Goal: Task Accomplishment & Management: Use online tool/utility

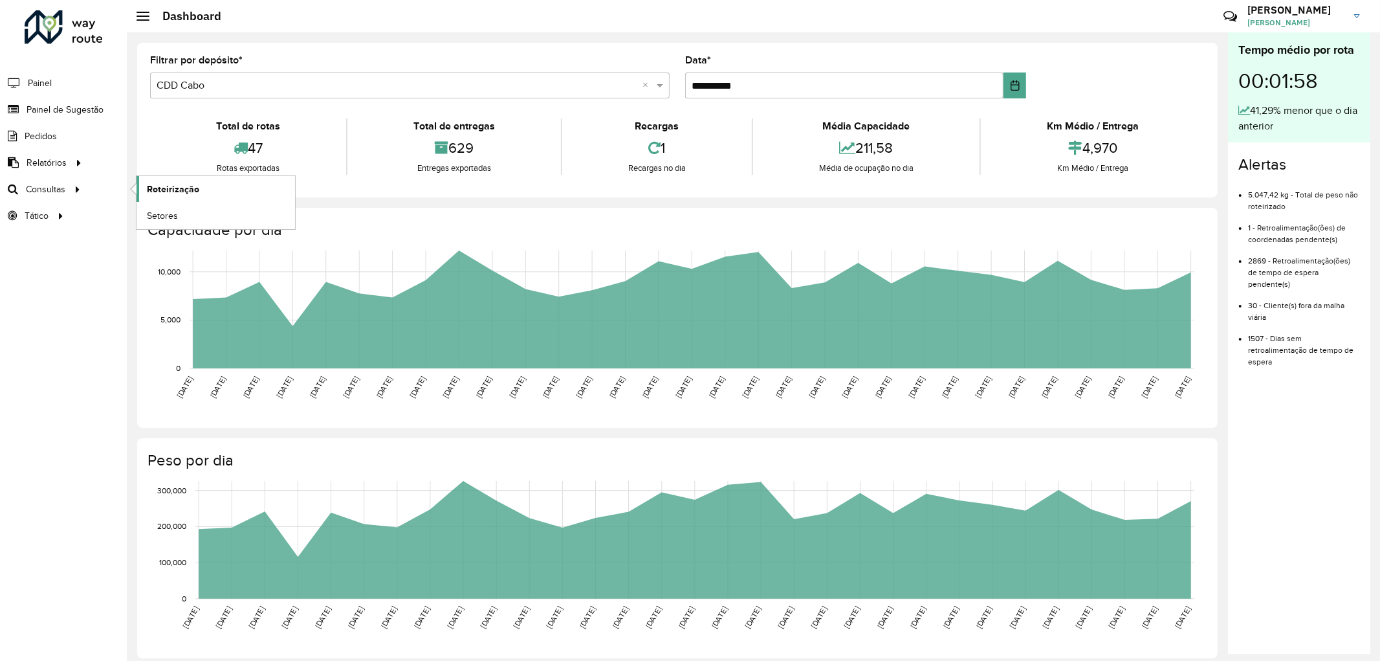
click at [166, 193] on span "Roteirização" at bounding box center [173, 190] width 52 height 14
click at [182, 210] on link "Setores" at bounding box center [216, 216] width 159 height 26
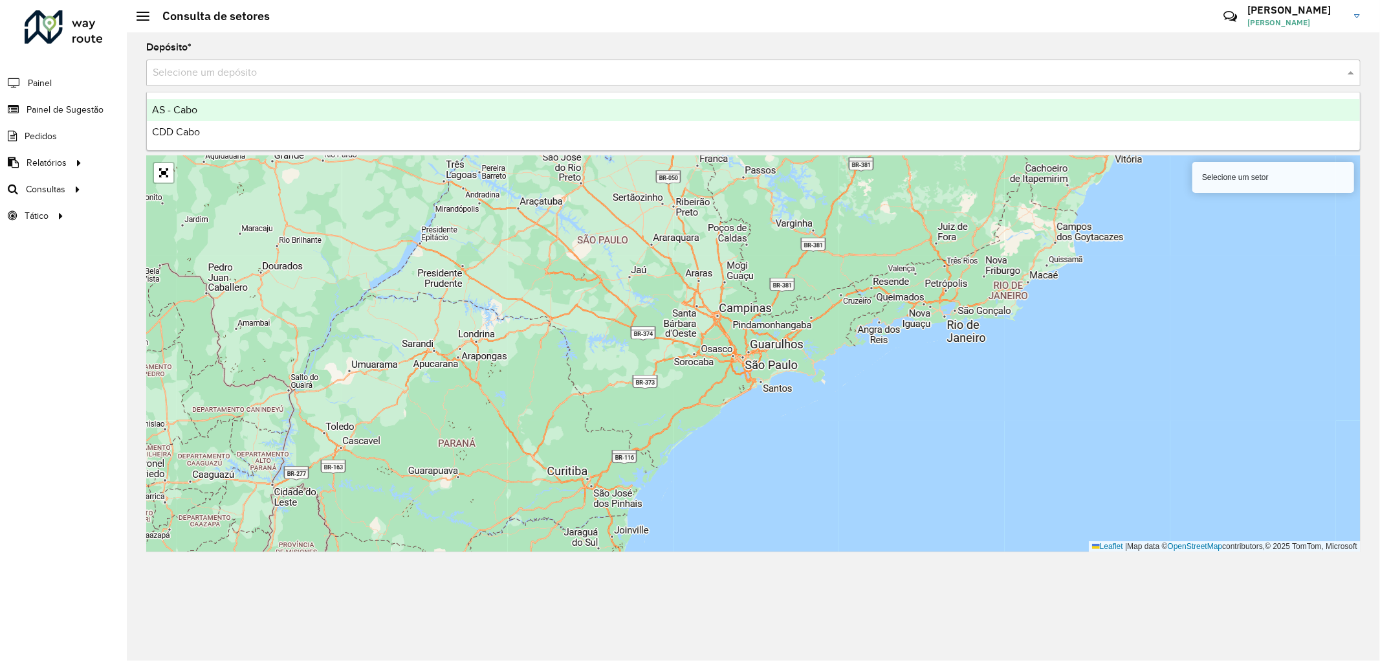
click at [234, 75] on input "text" at bounding box center [741, 73] width 1176 height 16
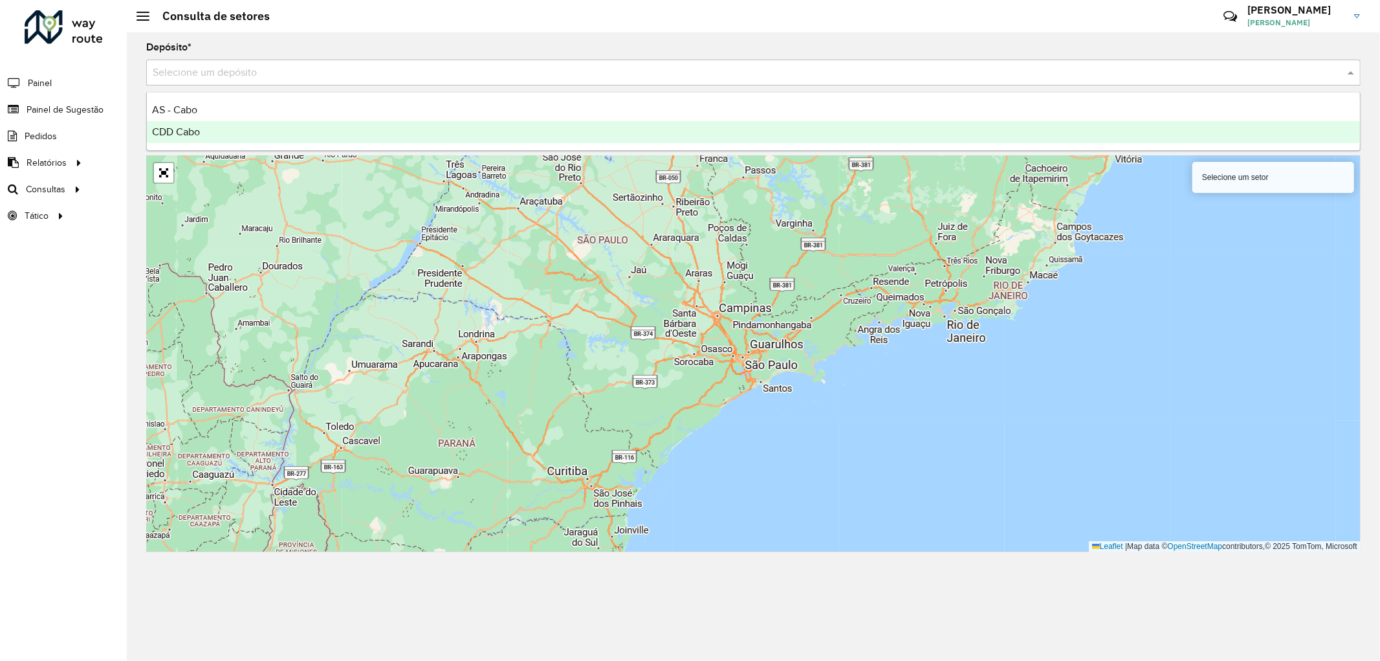
click at [230, 131] on div "CDD Cabo" at bounding box center [753, 132] width 1213 height 22
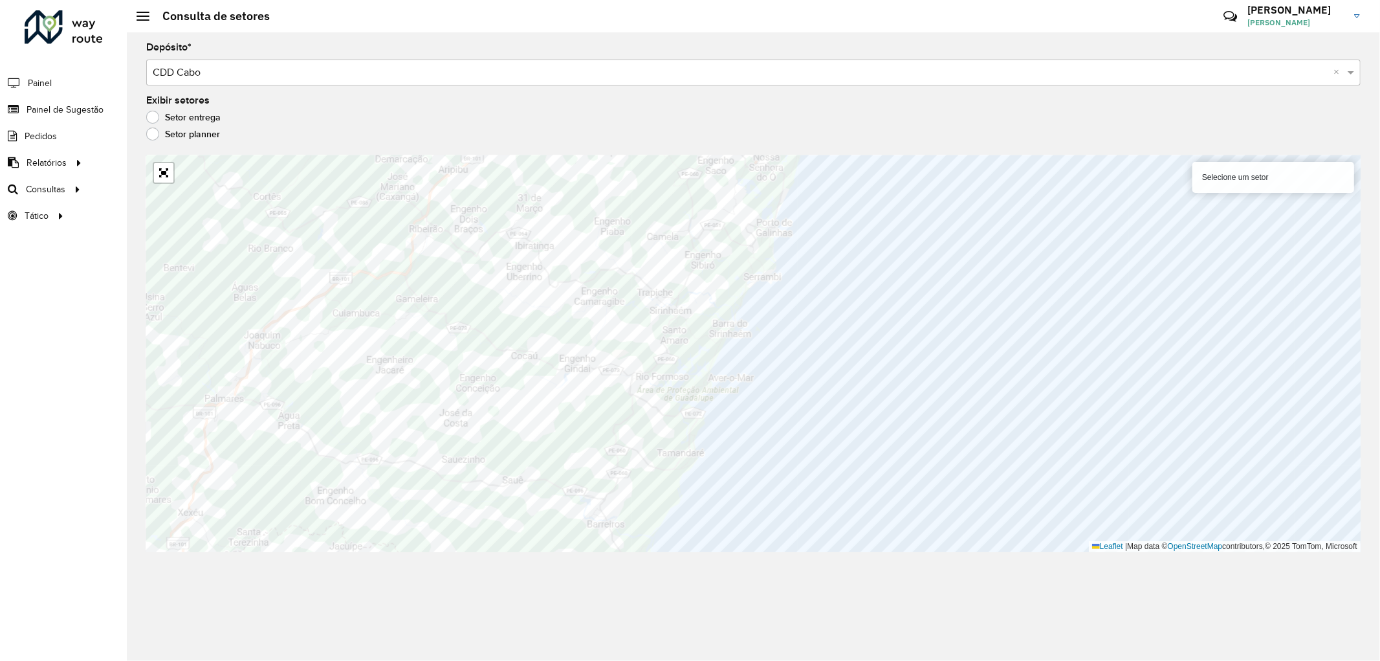
click at [542, 74] on input "text" at bounding box center [741, 73] width 1176 height 16
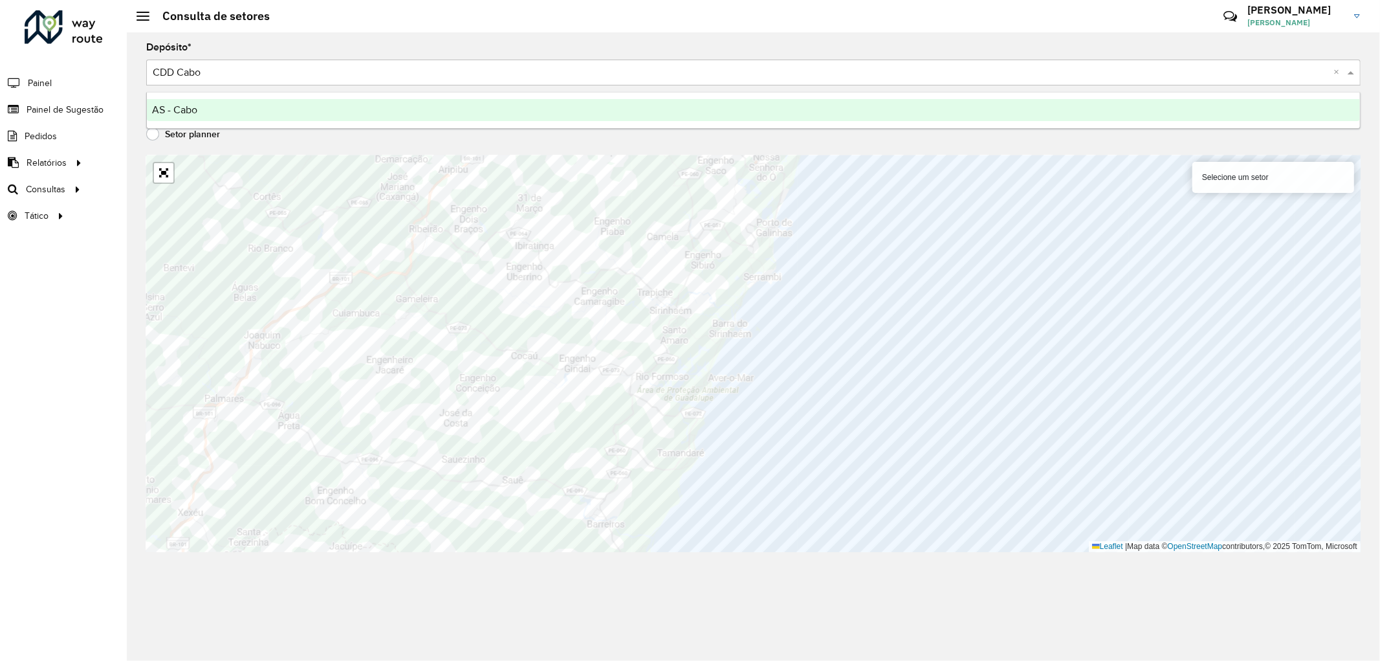
click at [249, 110] on div "AS - Cabo" at bounding box center [753, 110] width 1213 height 22
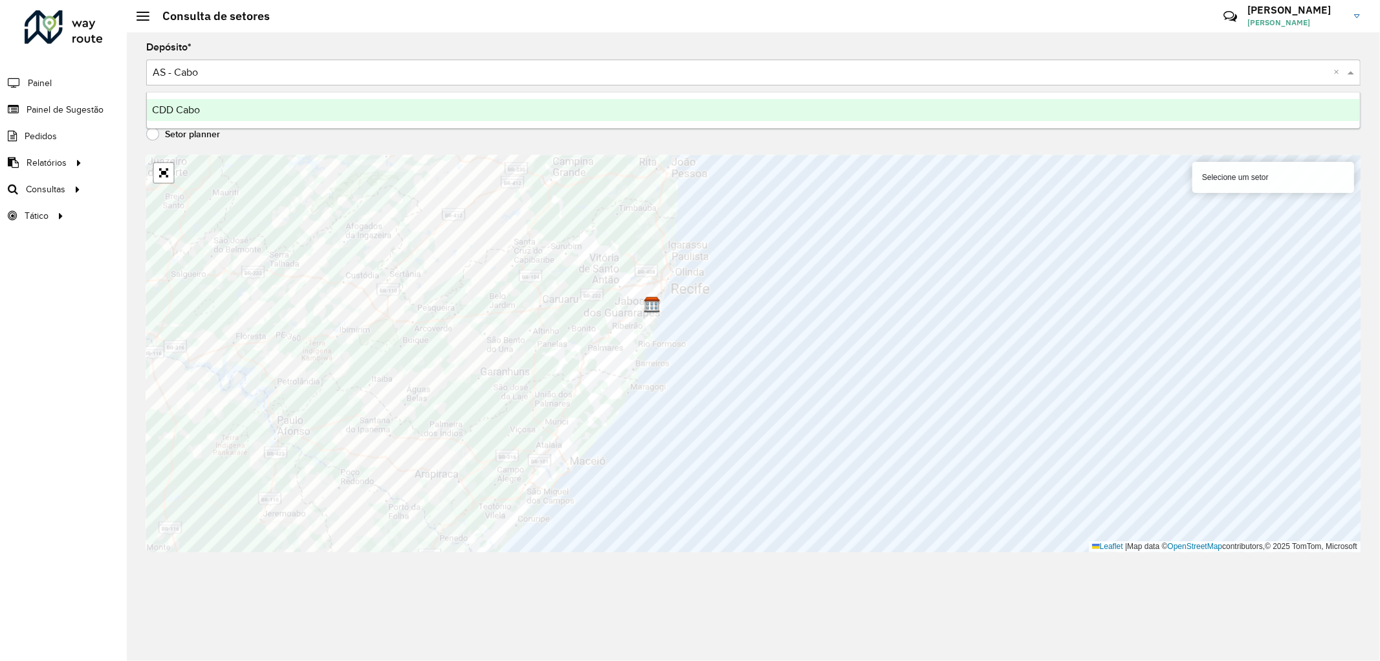
click at [229, 73] on input "text" at bounding box center [741, 73] width 1176 height 16
click at [201, 113] on div "CDD Cabo" at bounding box center [753, 110] width 1213 height 22
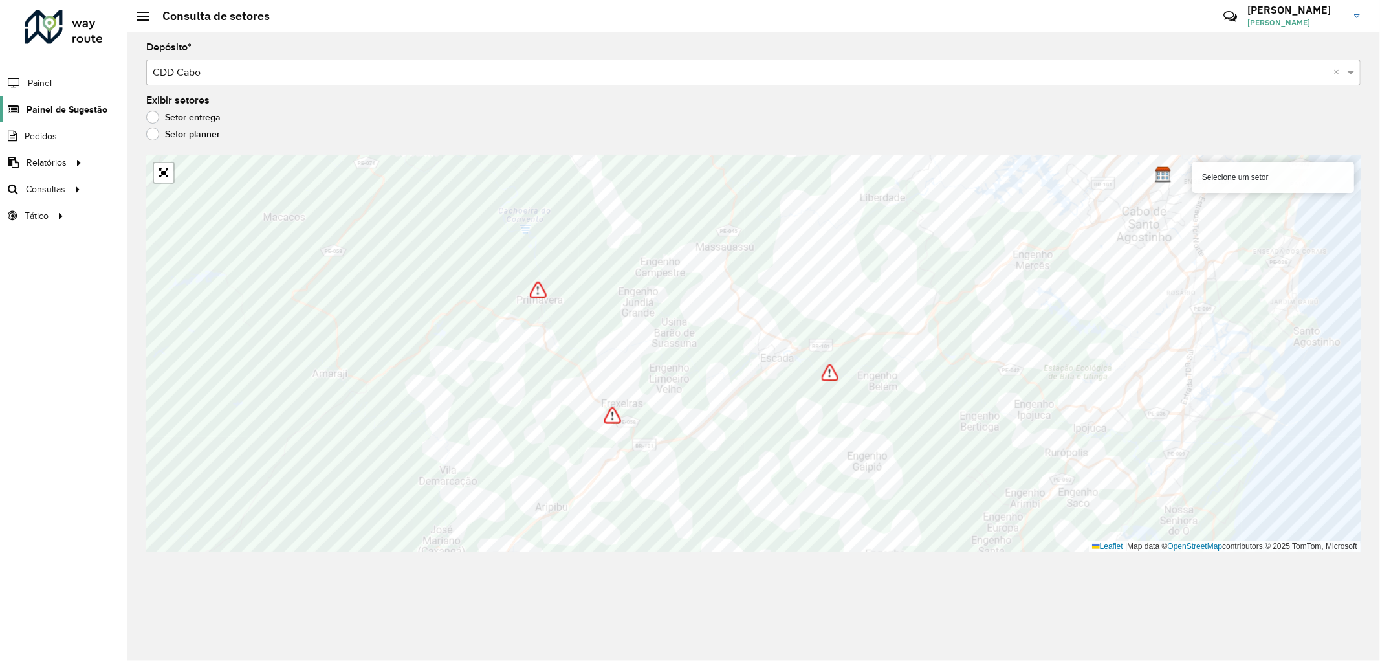
click at [36, 107] on span "Painel de Sugestão" at bounding box center [67, 110] width 81 height 14
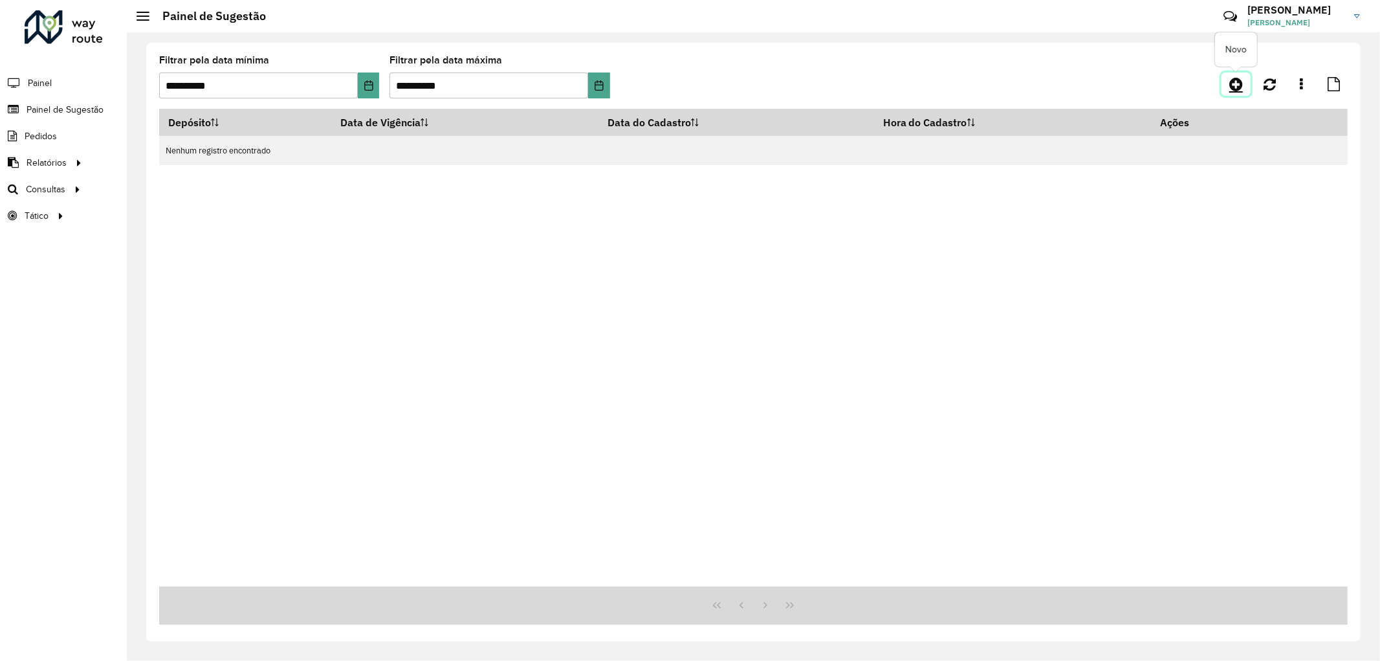
click at [1233, 82] on icon at bounding box center [1237, 84] width 14 height 16
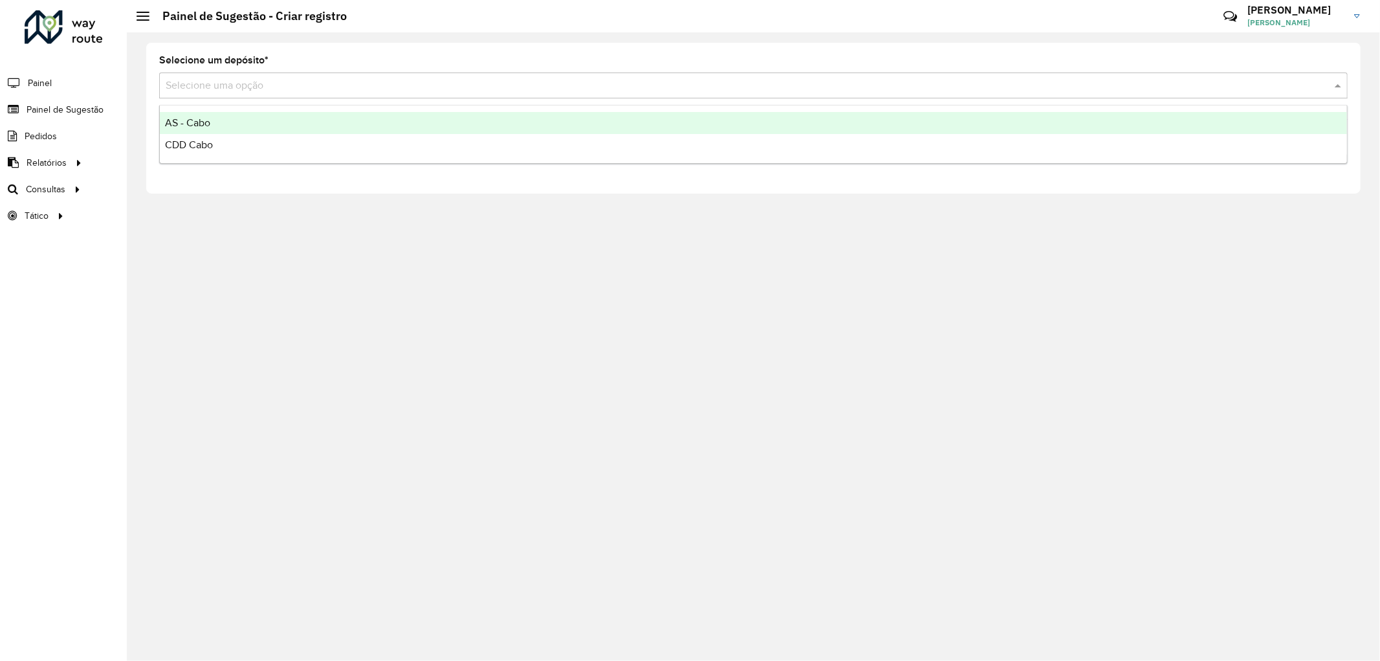
click at [589, 73] on div "Selecione uma opção" at bounding box center [753, 85] width 1189 height 26
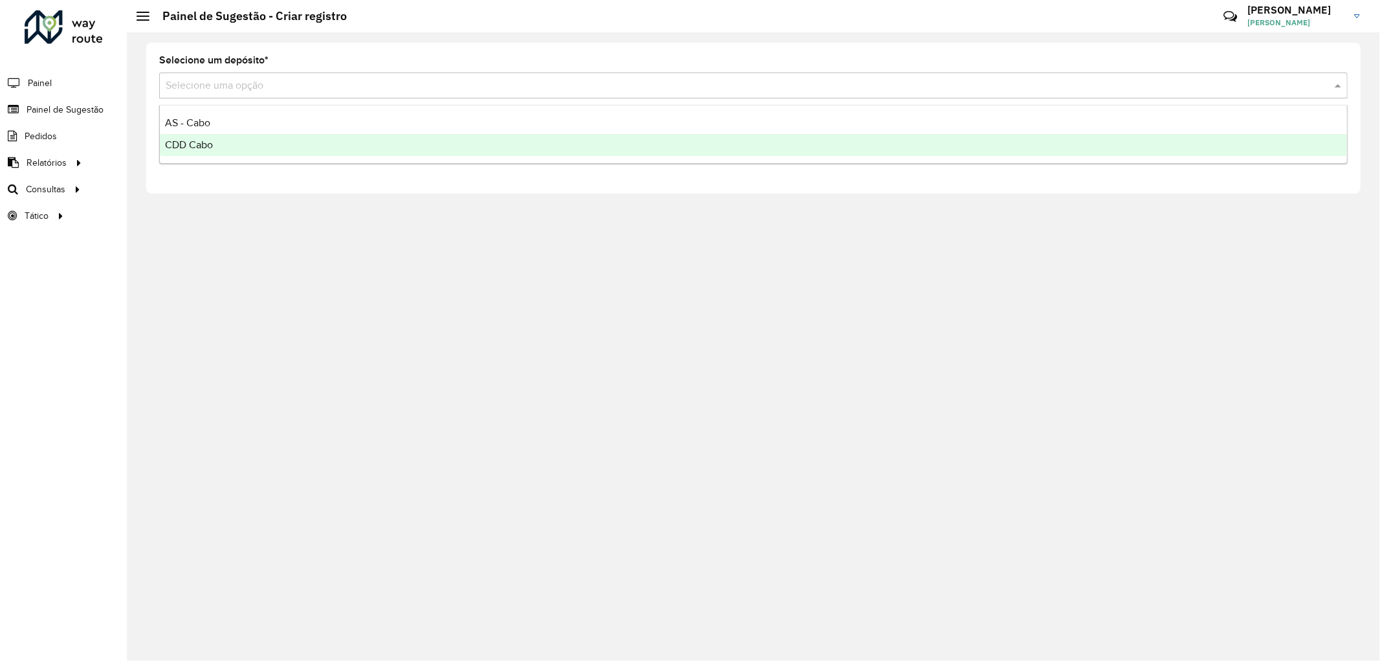
click at [296, 151] on div "CDD Cabo" at bounding box center [754, 145] width 1188 height 22
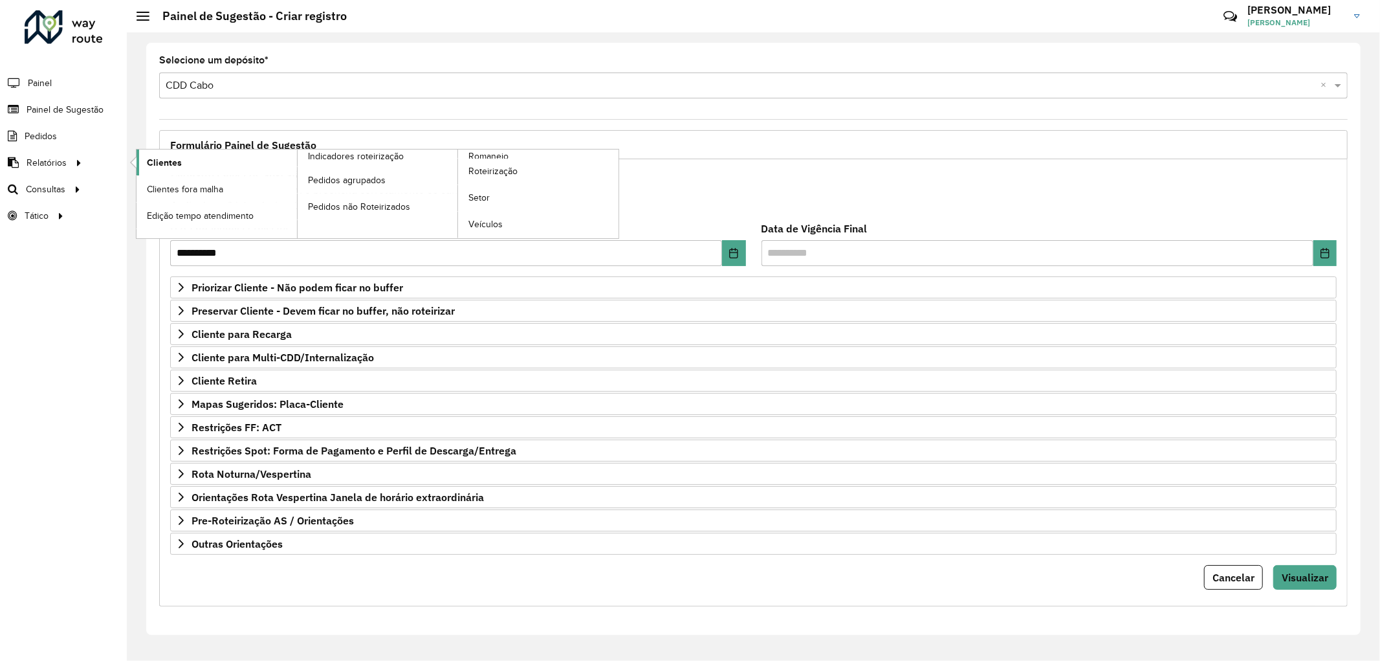
click at [215, 160] on link "Clientes" at bounding box center [217, 162] width 160 height 26
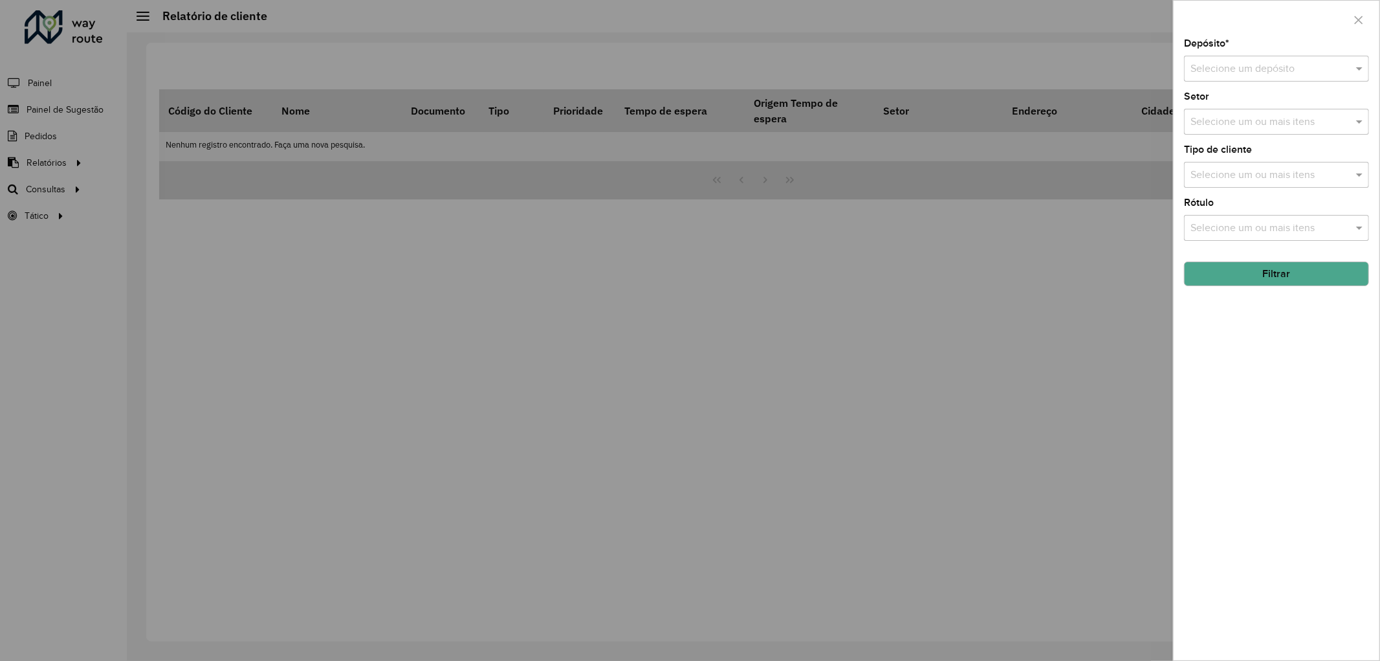
click at [1226, 75] on input "text" at bounding box center [1264, 69] width 146 height 16
click at [1219, 131] on span "CDD Cabo" at bounding box center [1214, 128] width 48 height 11
click at [1311, 275] on button "Filtrar" at bounding box center [1276, 273] width 185 height 25
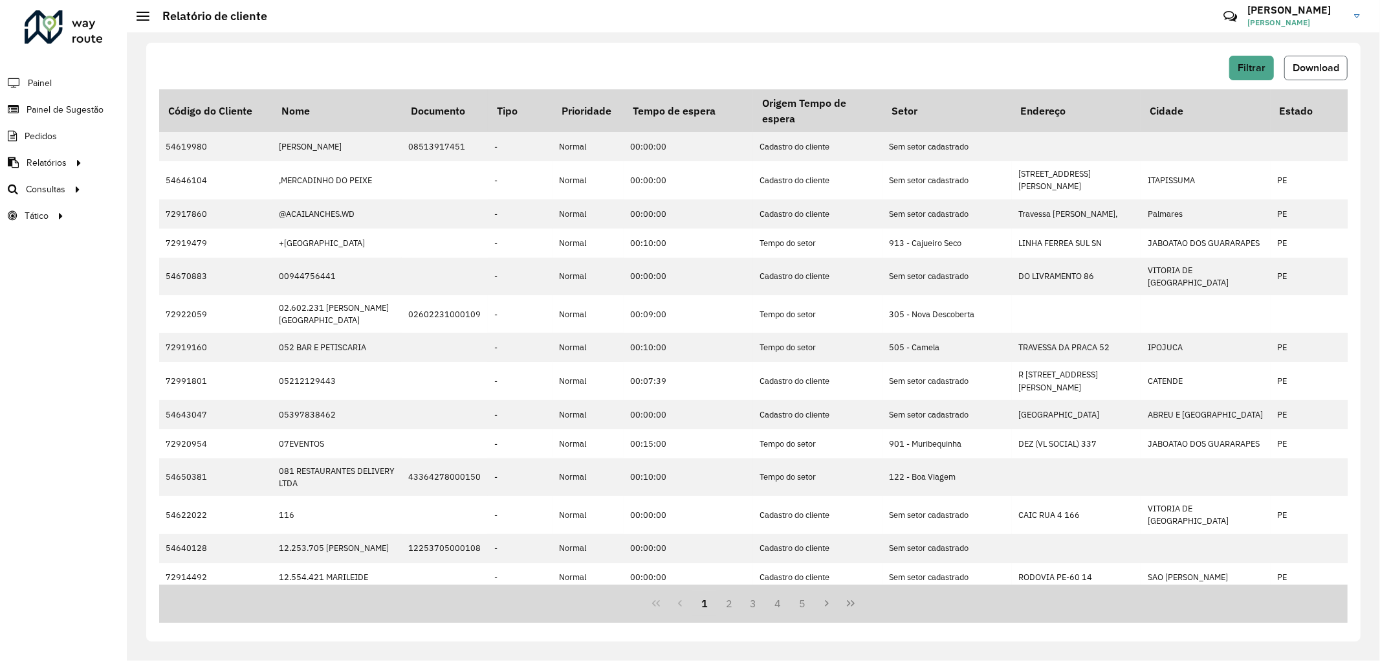
click at [1309, 67] on span "Download" at bounding box center [1316, 67] width 47 height 11
click at [91, 105] on span "Painel de Sugestão" at bounding box center [67, 110] width 81 height 14
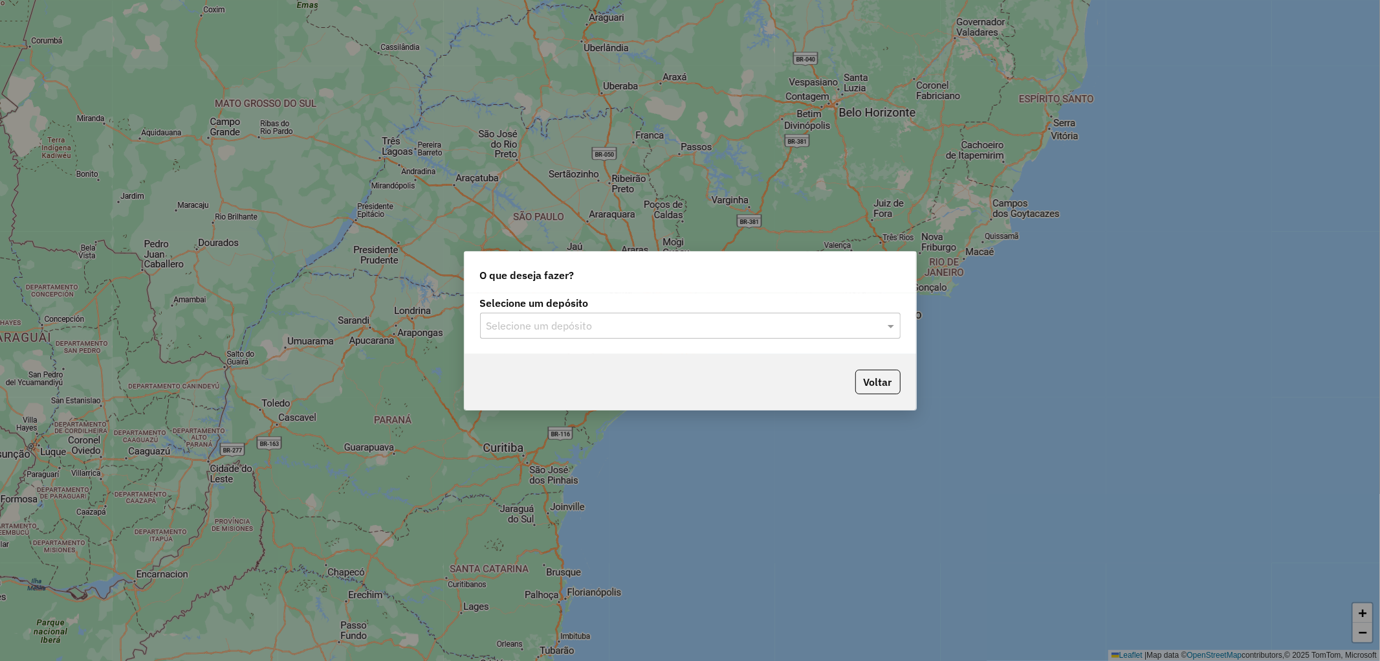
click at [694, 327] on input "text" at bounding box center [678, 326] width 382 height 16
click at [542, 384] on div "CDD Cabo" at bounding box center [690, 384] width 419 height 22
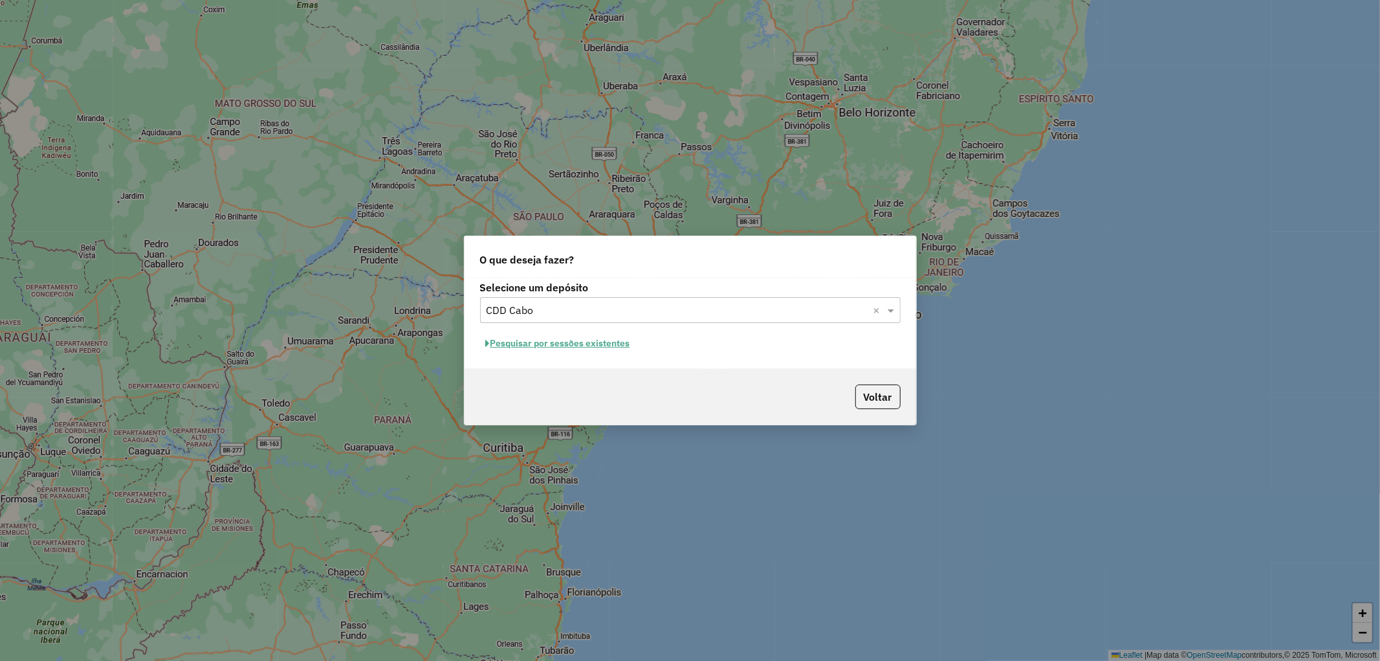
click at [564, 346] on button "Pesquisar por sessões existentes" at bounding box center [558, 343] width 156 height 20
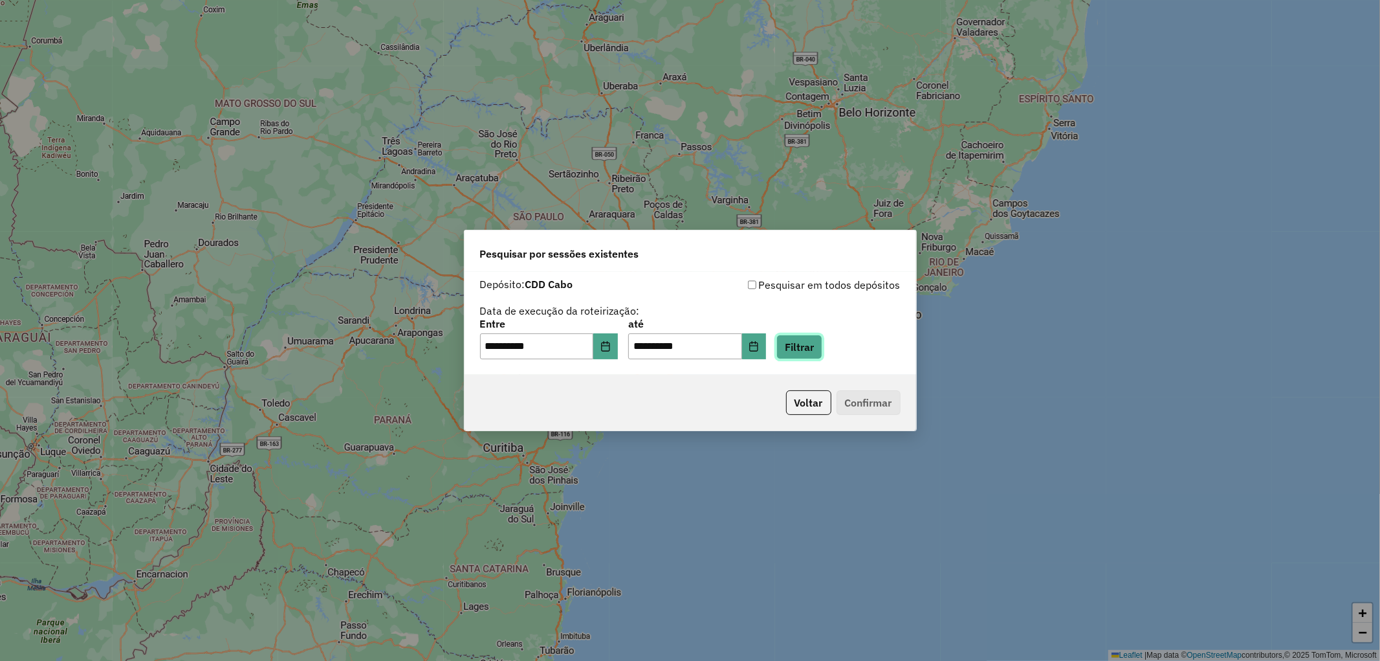
click at [798, 349] on button "Filtrar" at bounding box center [800, 347] width 46 height 25
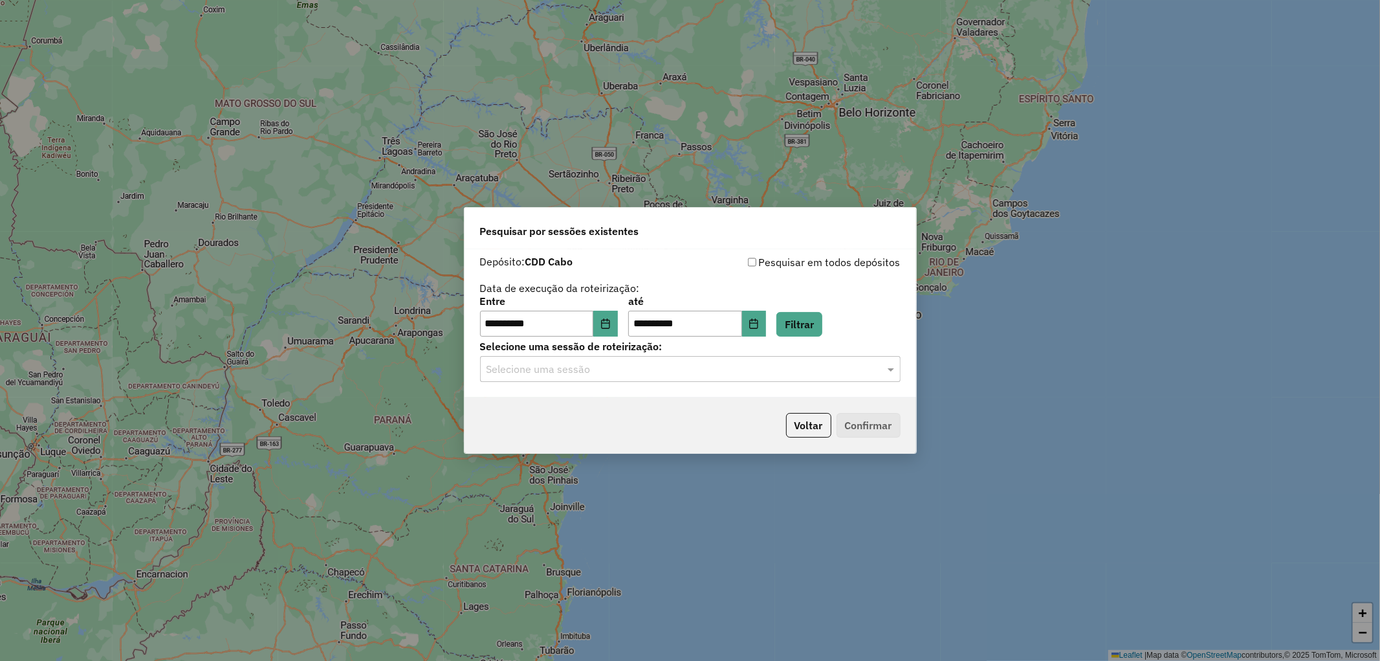
click at [762, 377] on div "Selecione uma sessão" at bounding box center [690, 369] width 421 height 26
click at [638, 408] on div "1289216 - 06/10/2025 16:47" at bounding box center [690, 406] width 419 height 22
click at [845, 423] on button "Confirmar" at bounding box center [869, 425] width 64 height 25
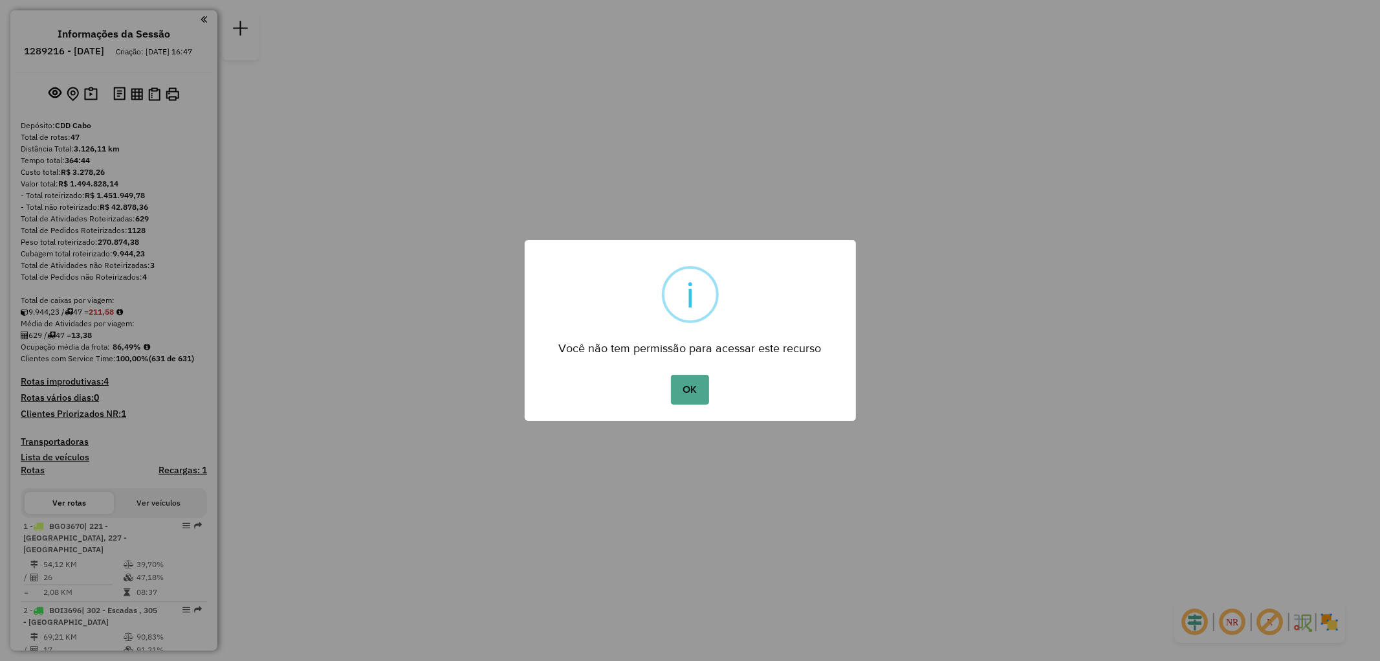
drag, startPoint x: 0, startPoint y: 0, endPoint x: 435, endPoint y: 279, distance: 516.7
click at [430, 285] on div "× i Você não tem permissão para acessar este recurso OK No Cancel" at bounding box center [690, 330] width 1380 height 661
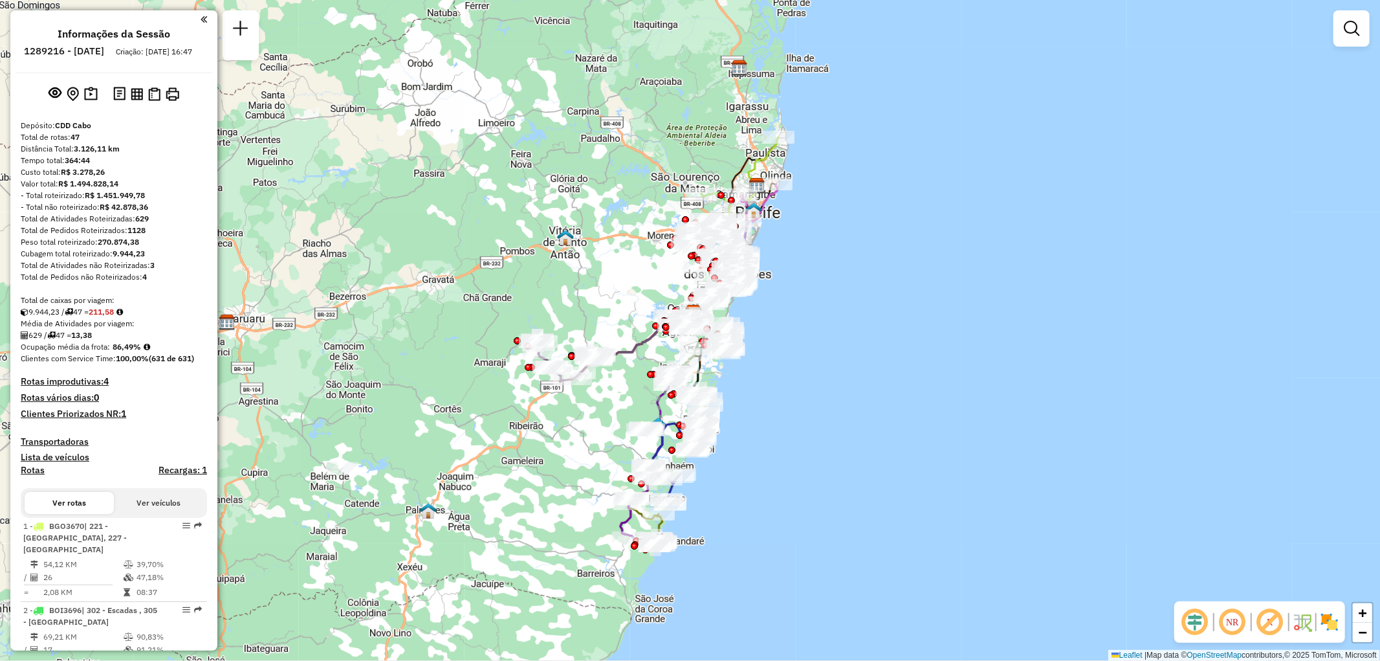
drag, startPoint x: 823, startPoint y: 190, endPoint x: 826, endPoint y: 172, distance: 18.4
click at [826, 172] on div "Janela de atendimento Grade de atendimento Capacidade Transportadoras Veículos …" at bounding box center [690, 330] width 1380 height 661
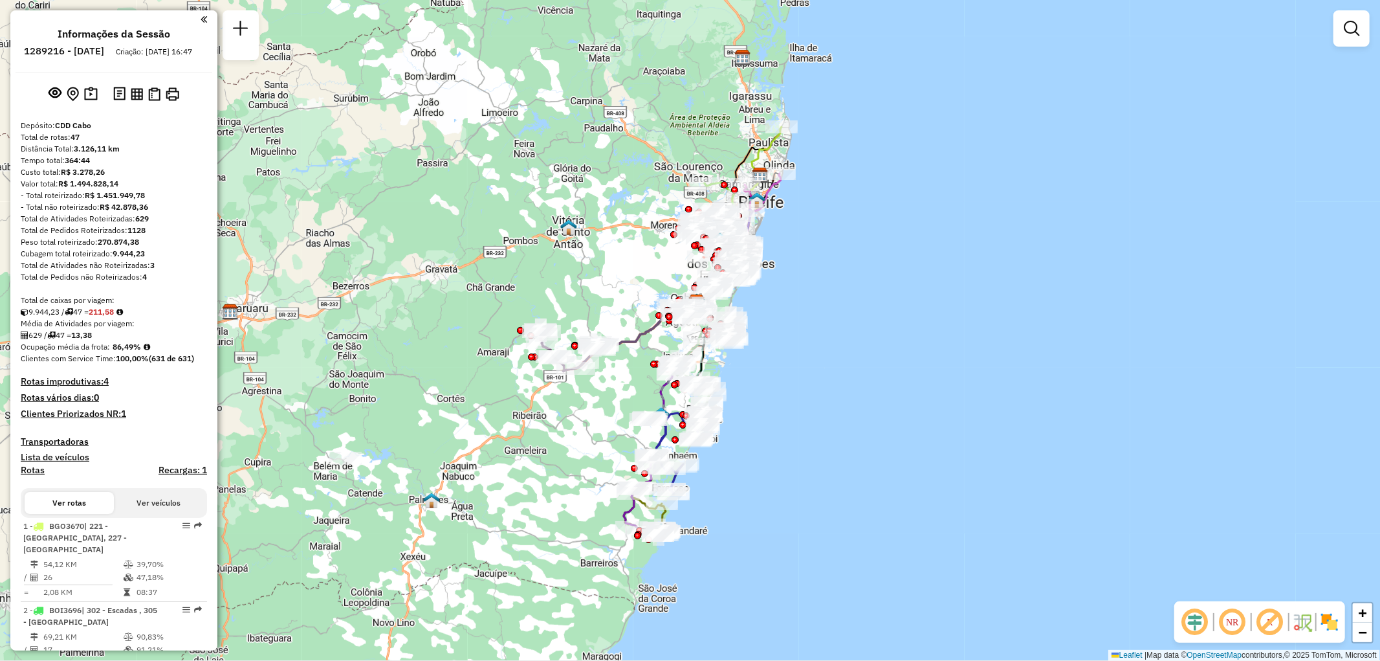
drag, startPoint x: 827, startPoint y: 210, endPoint x: 832, endPoint y: 196, distance: 14.3
click at [832, 196] on div "Janela de atendimento Grade de atendimento Capacidade Transportadoras Veículos …" at bounding box center [690, 330] width 1380 height 661
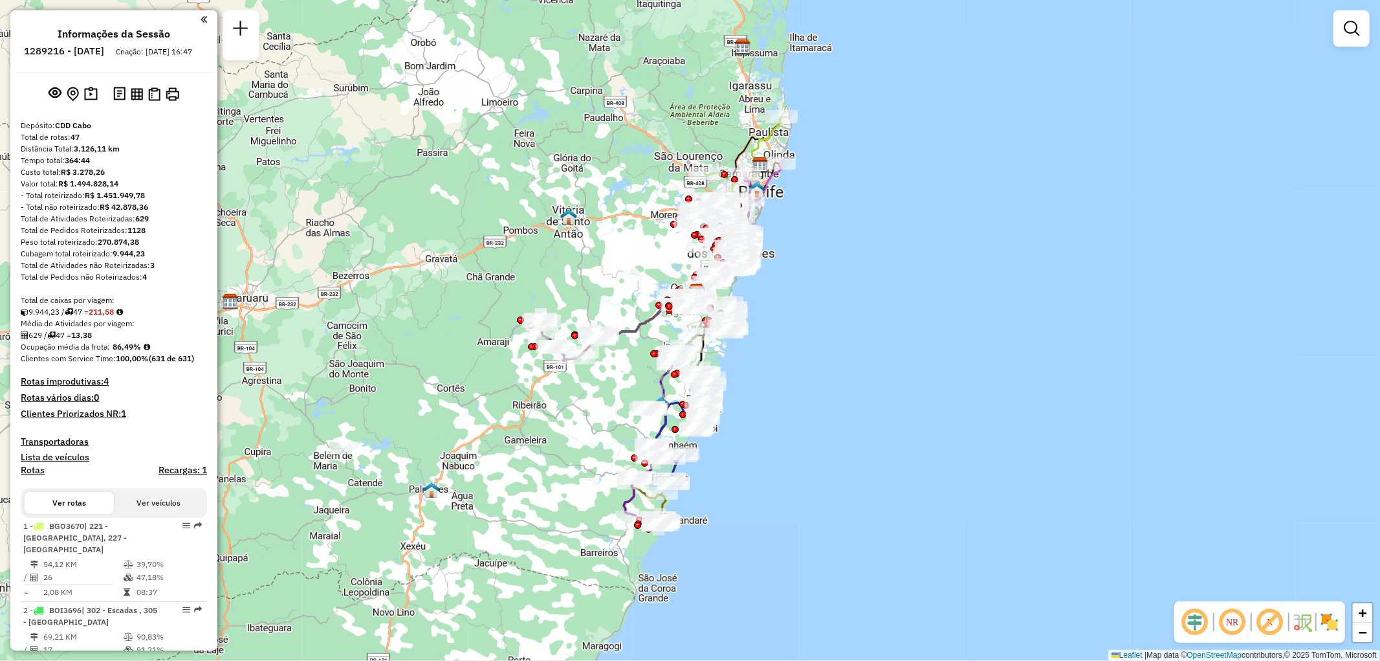
drag, startPoint x: 920, startPoint y: 148, endPoint x: 919, endPoint y: 140, distance: 7.2
click at [919, 140] on div "Janela de atendimento Grade de atendimento Capacidade Transportadoras Veículos …" at bounding box center [690, 330] width 1380 height 661
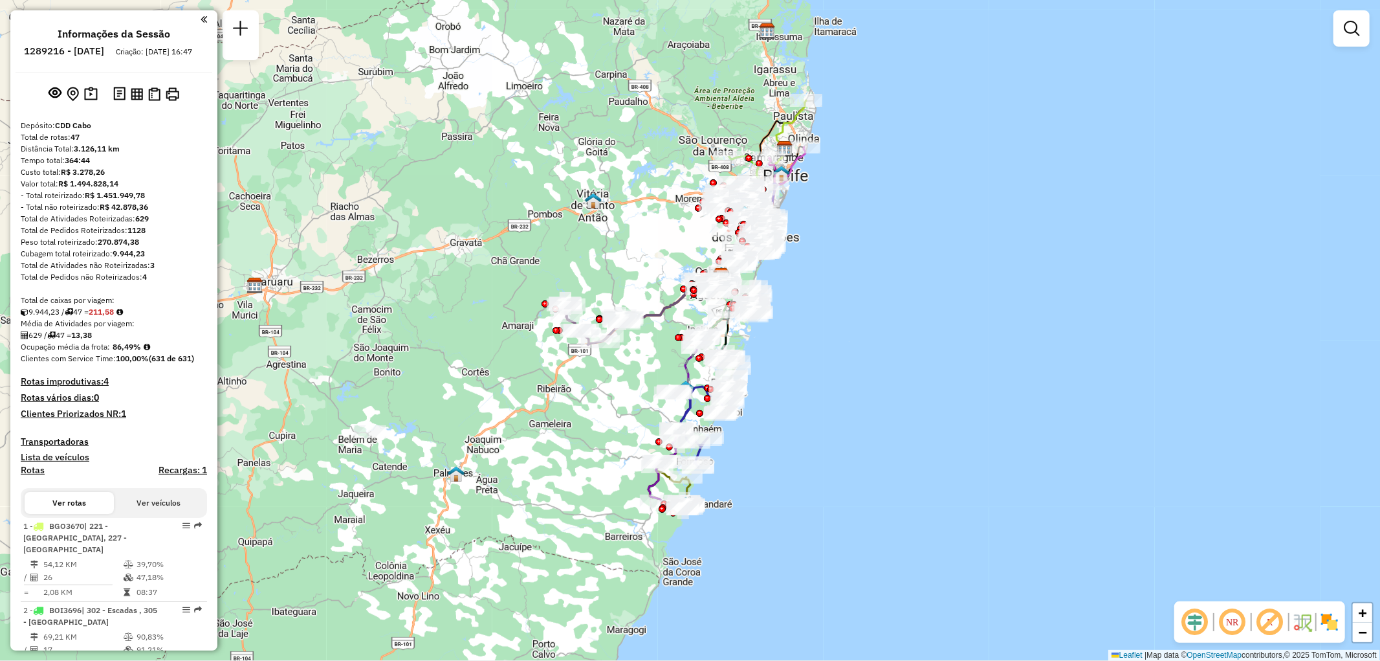
drag, startPoint x: 911, startPoint y: 160, endPoint x: 935, endPoint y: 144, distance: 29.4
click at [935, 144] on div "Janela de atendimento Grade de atendimento Capacidade Transportadoras Veículos …" at bounding box center [690, 330] width 1380 height 661
click at [1354, 28] on em at bounding box center [1352, 29] width 16 height 16
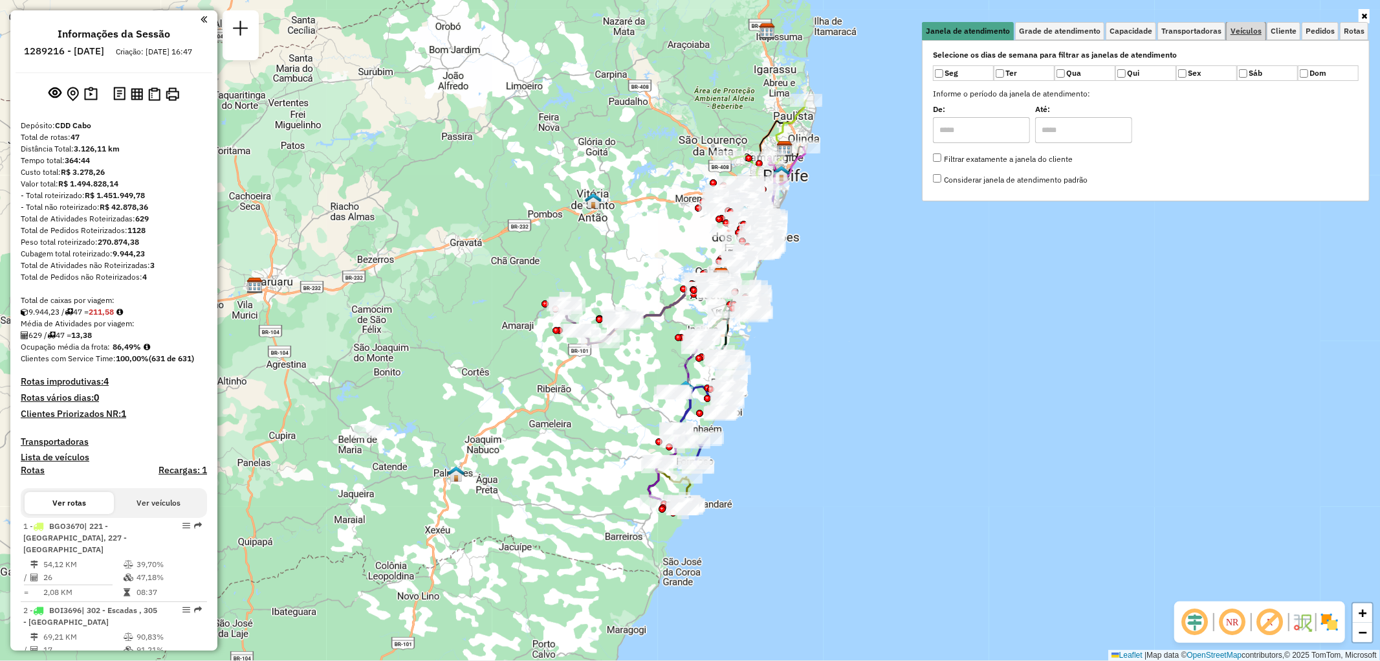
click at [1237, 33] on span "Veículos" at bounding box center [1246, 31] width 31 height 8
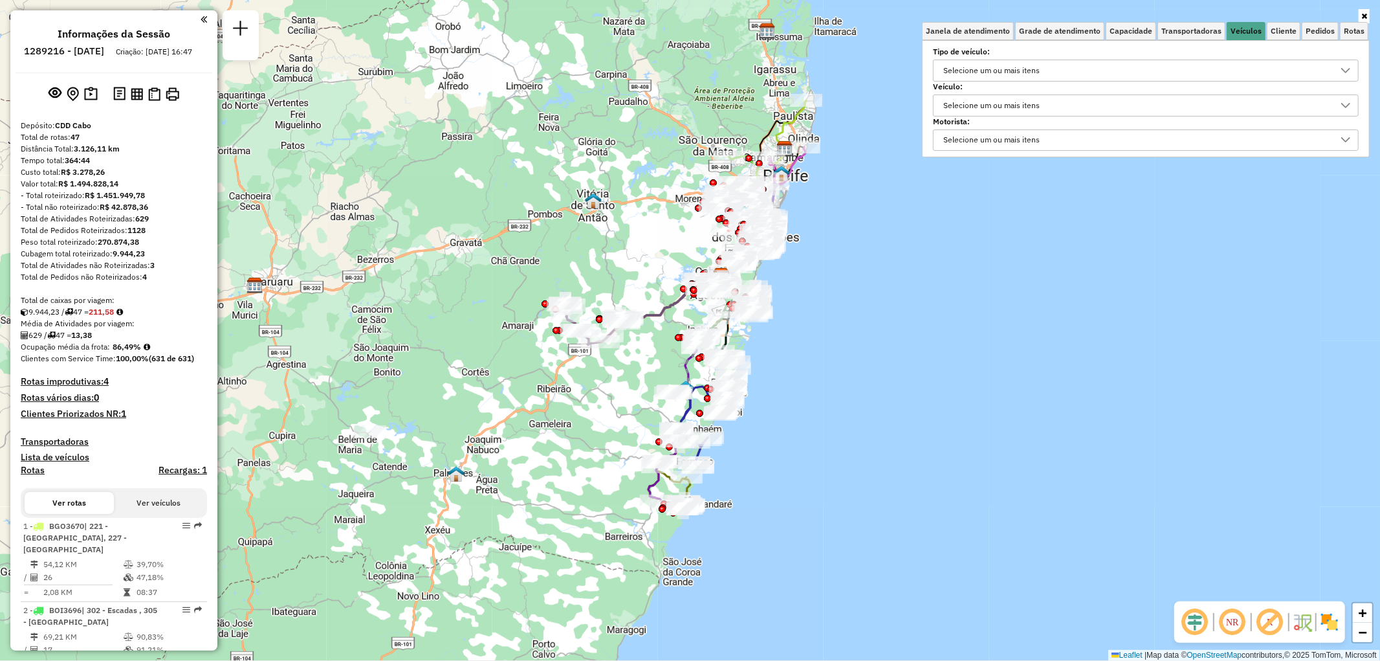
click at [1043, 101] on div "Selecione um ou mais itens" at bounding box center [991, 105] width 105 height 21
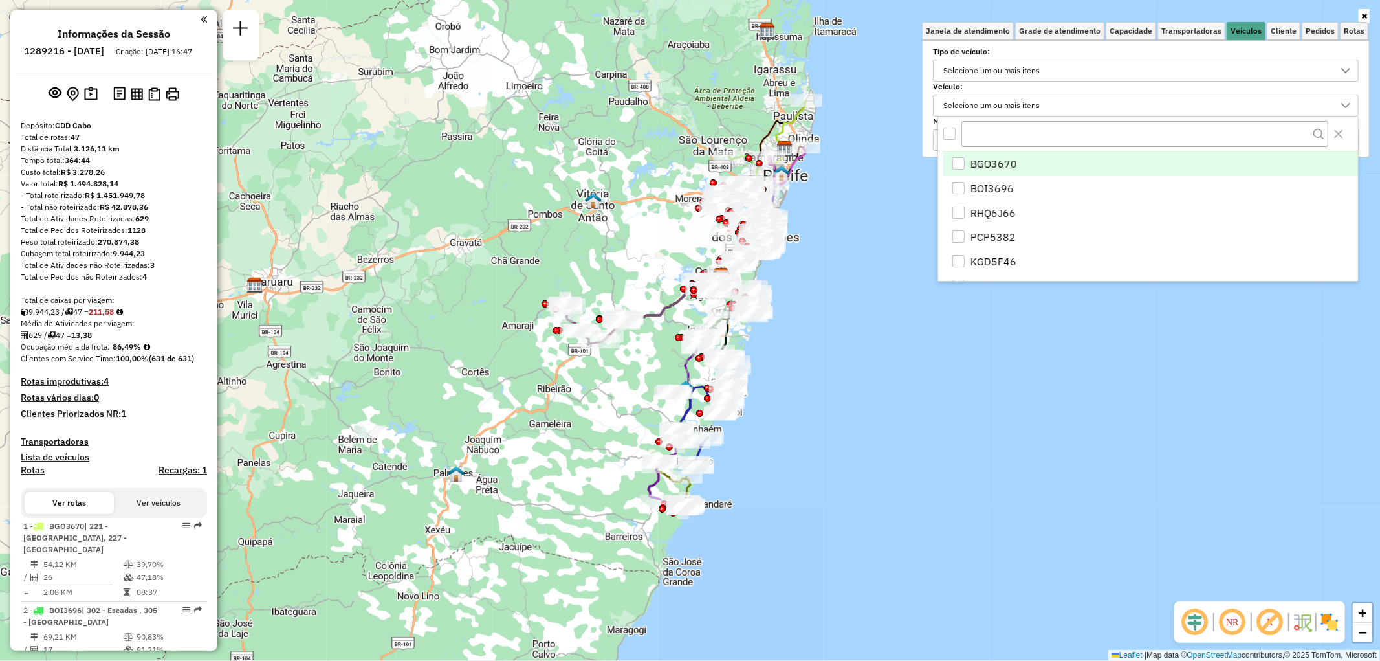
scroll to position [7, 43]
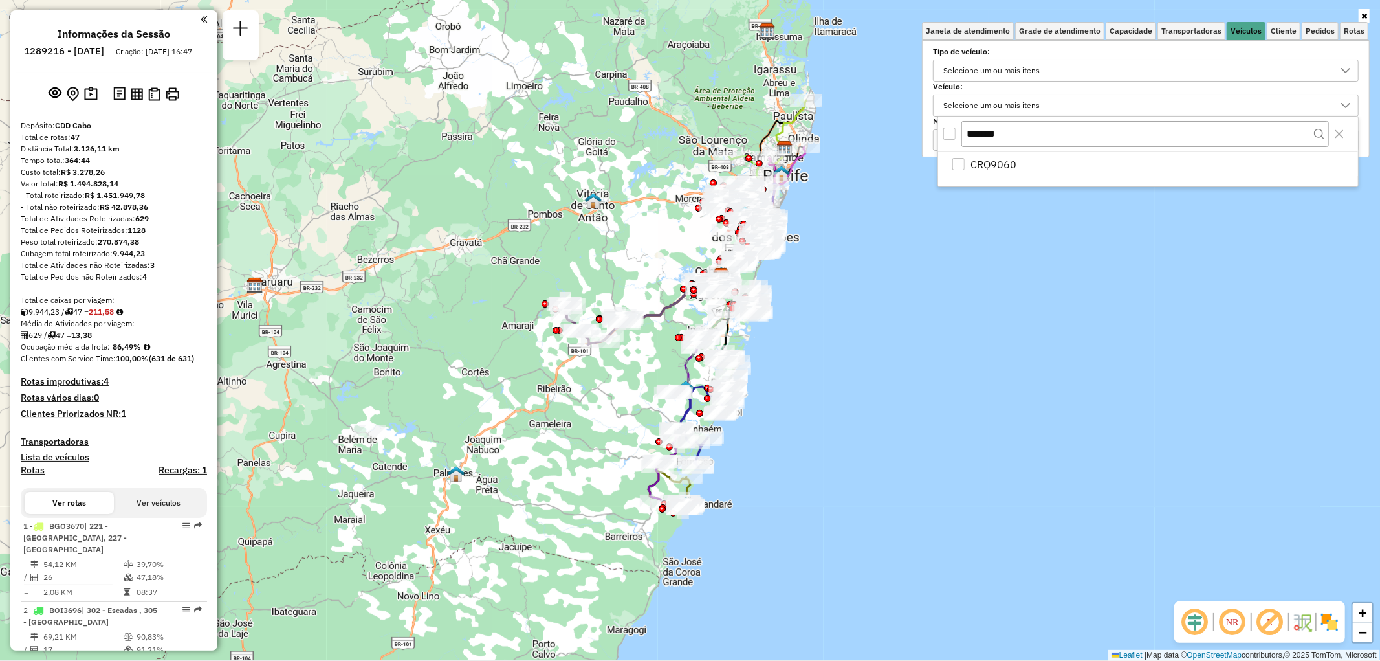
type input "*******"
click at [951, 135] on div "All items unselected" at bounding box center [950, 133] width 12 height 12
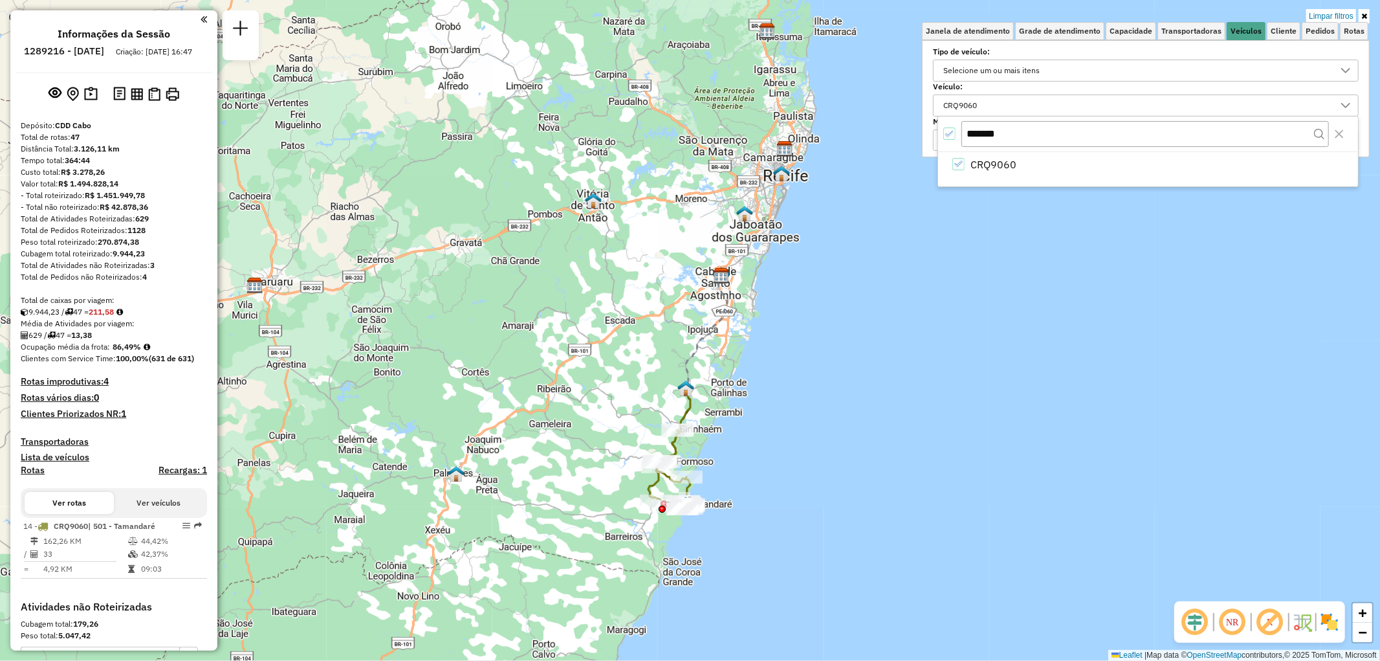
click at [1369, 11] on link at bounding box center [1364, 16] width 11 height 14
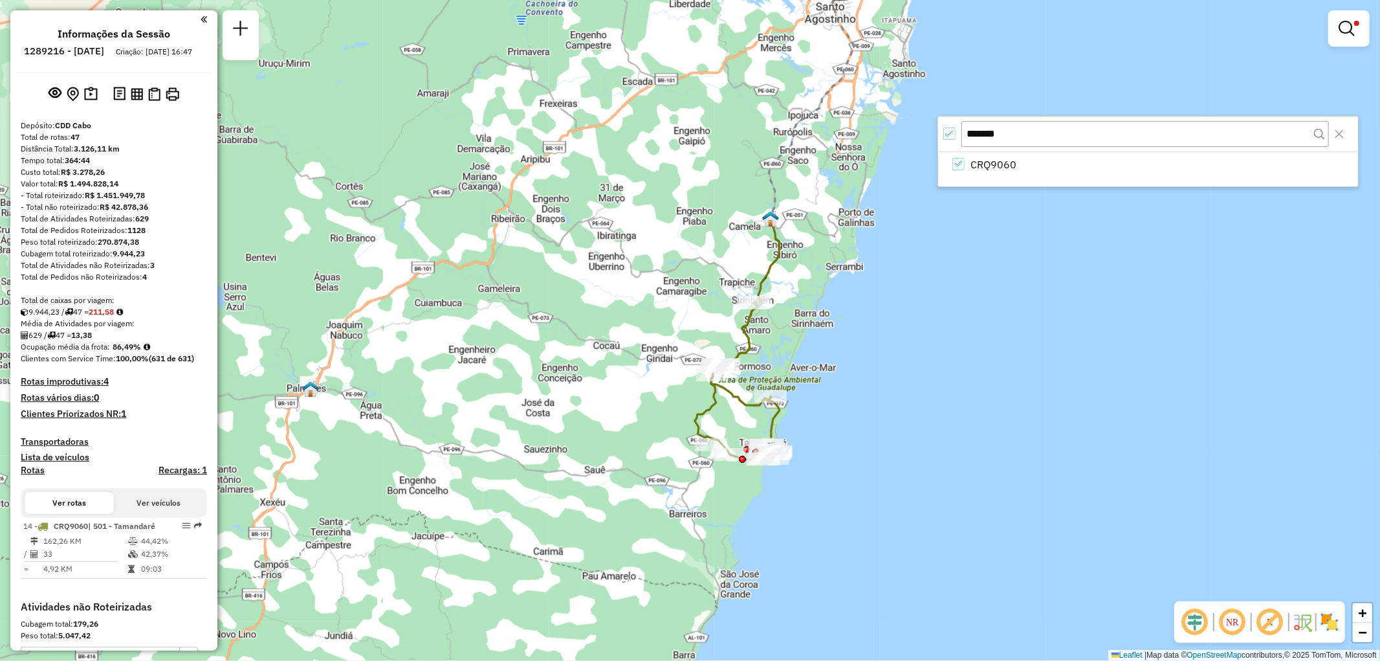
drag, startPoint x: 759, startPoint y: 452, endPoint x: 951, endPoint y: 269, distance: 265.0
click at [951, 269] on div "Limpar filtros Janela de atendimento Grade de atendimento Capacidade Transporta…" at bounding box center [690, 330] width 1380 height 661
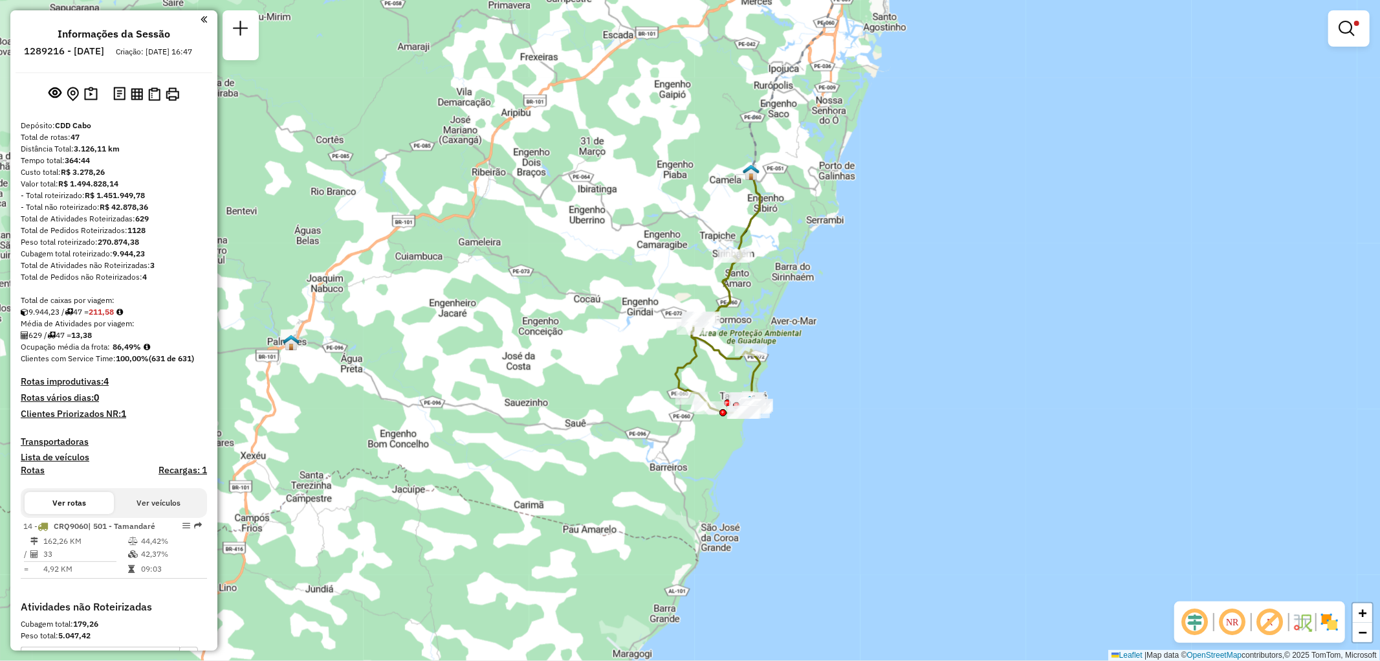
drag, startPoint x: 923, startPoint y: 305, endPoint x: 903, endPoint y: 259, distance: 50.5
click at [903, 259] on div "Limpar filtros Janela de atendimento Grade de atendimento Capacidade Transporta…" at bounding box center [690, 330] width 1380 height 661
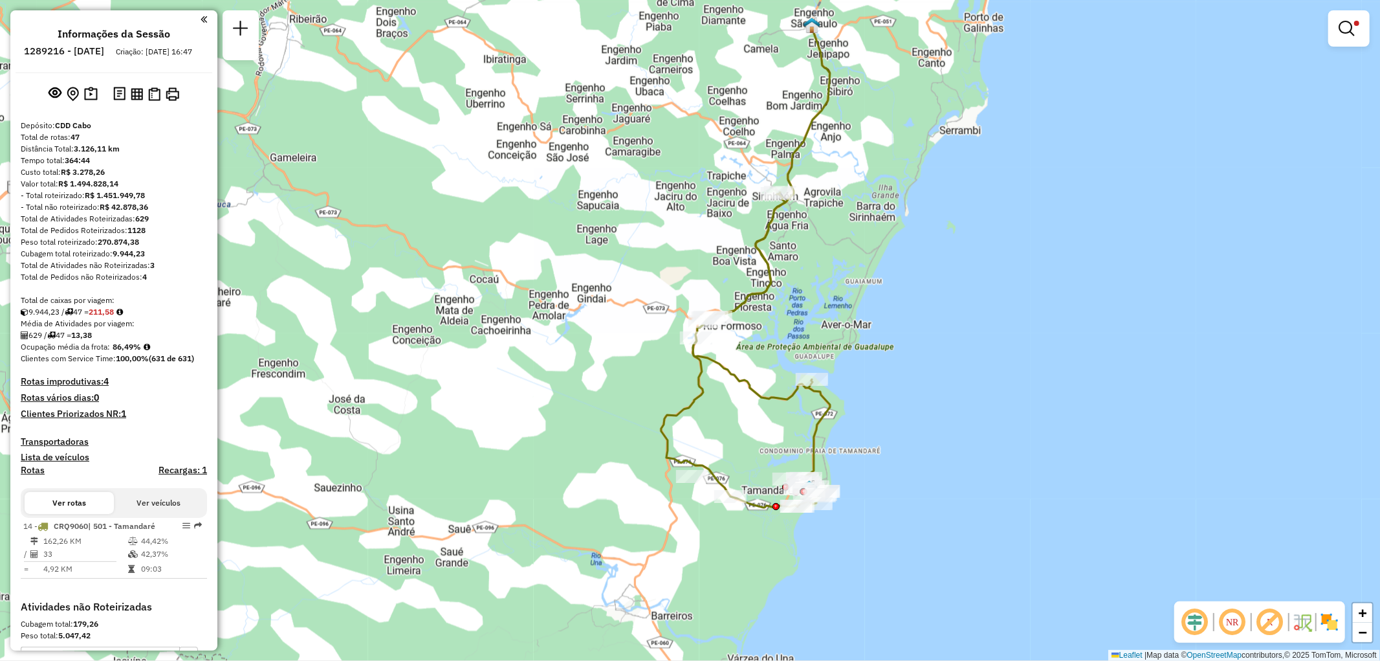
drag, startPoint x: 844, startPoint y: 302, endPoint x: 1003, endPoint y: 279, distance: 160.8
click at [1003, 279] on div "Limpar filtros Janela de atendimento Grade de atendimento Capacidade Transporta…" at bounding box center [690, 330] width 1380 height 661
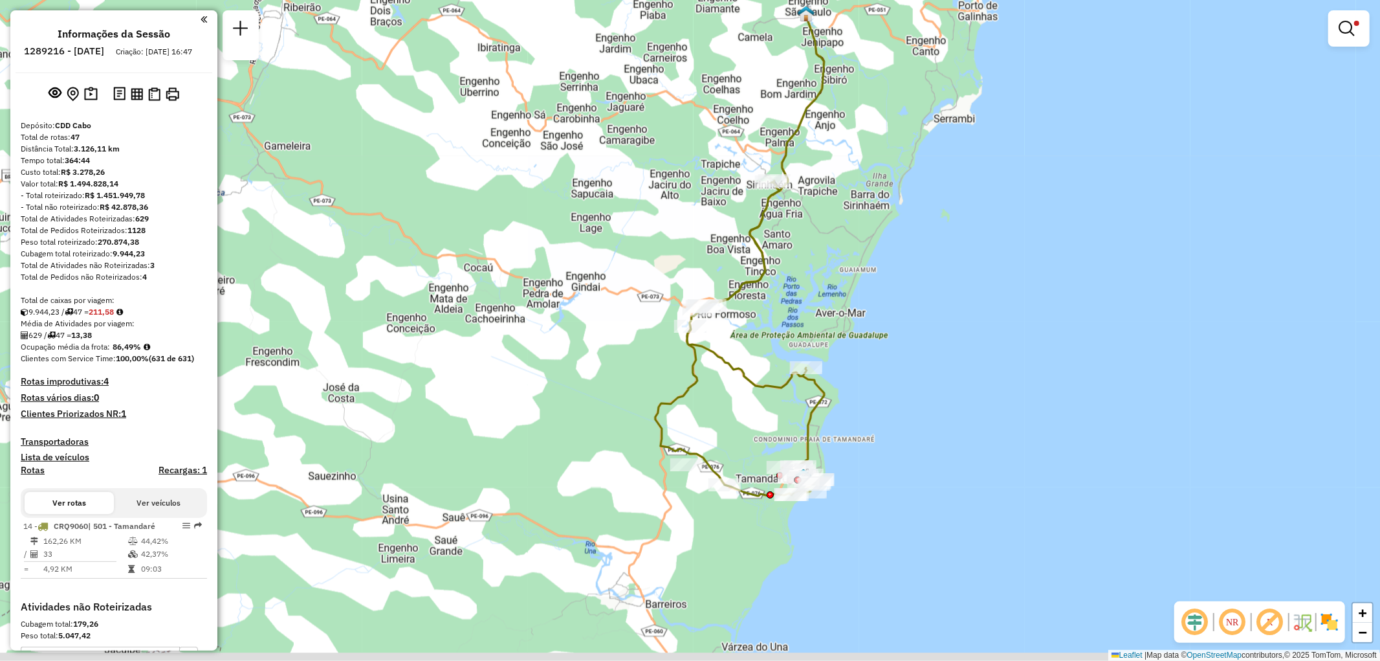
drag, startPoint x: 890, startPoint y: 386, endPoint x: 885, endPoint y: 374, distance: 13.0
click at [885, 374] on div "Limpar filtros Janela de atendimento Grade de atendimento Capacidade Transporta…" at bounding box center [690, 330] width 1380 height 661
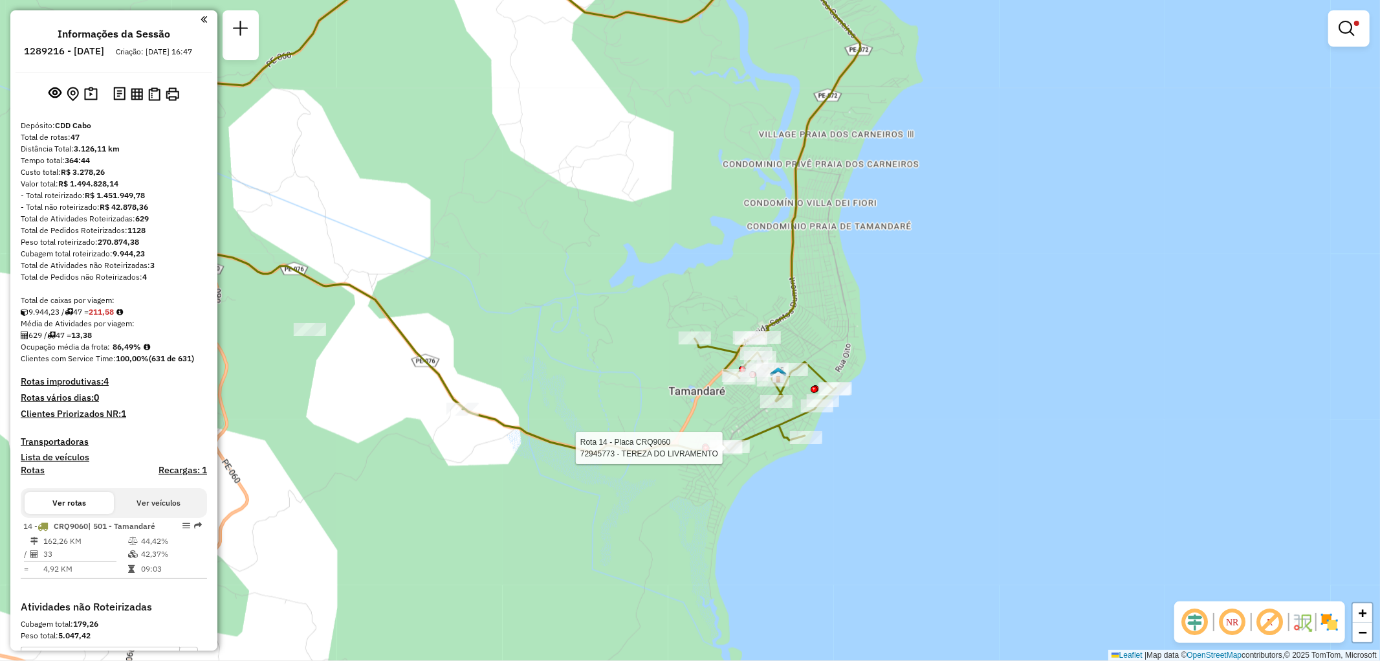
click at [705, 447] on div at bounding box center [706, 448] width 7 height 7
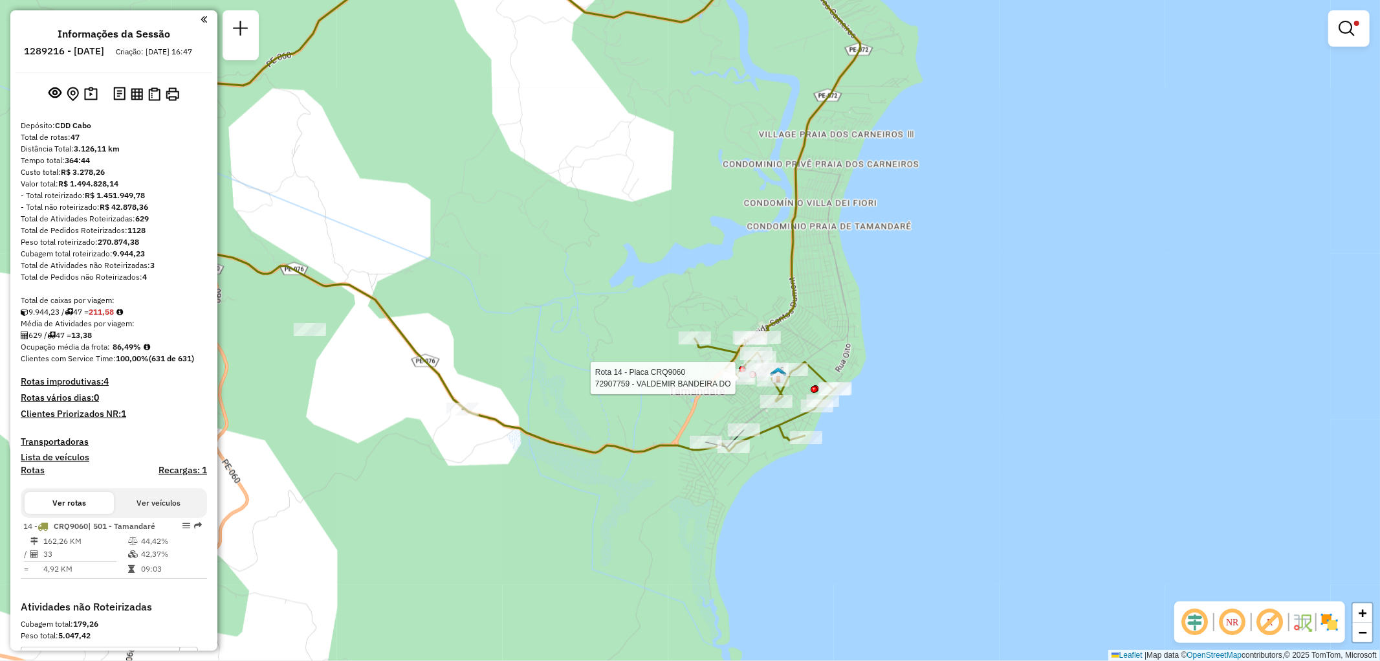
select select "**********"
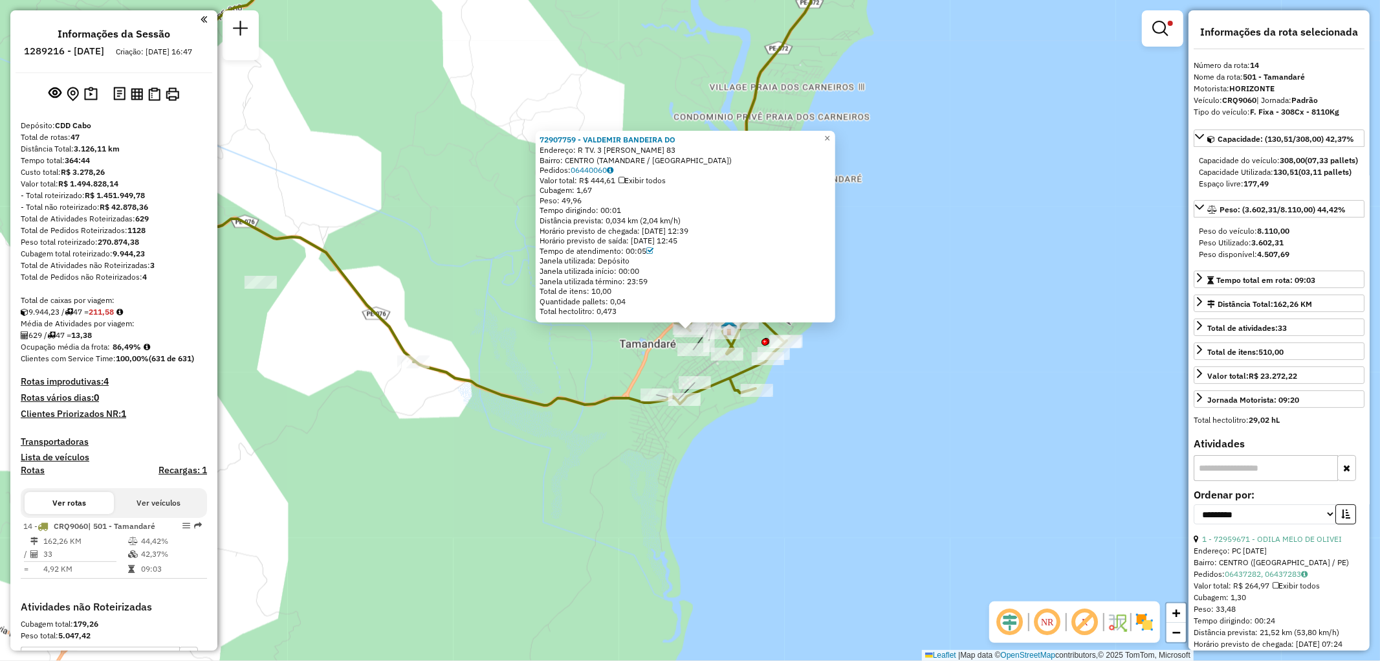
scroll to position [293, 0]
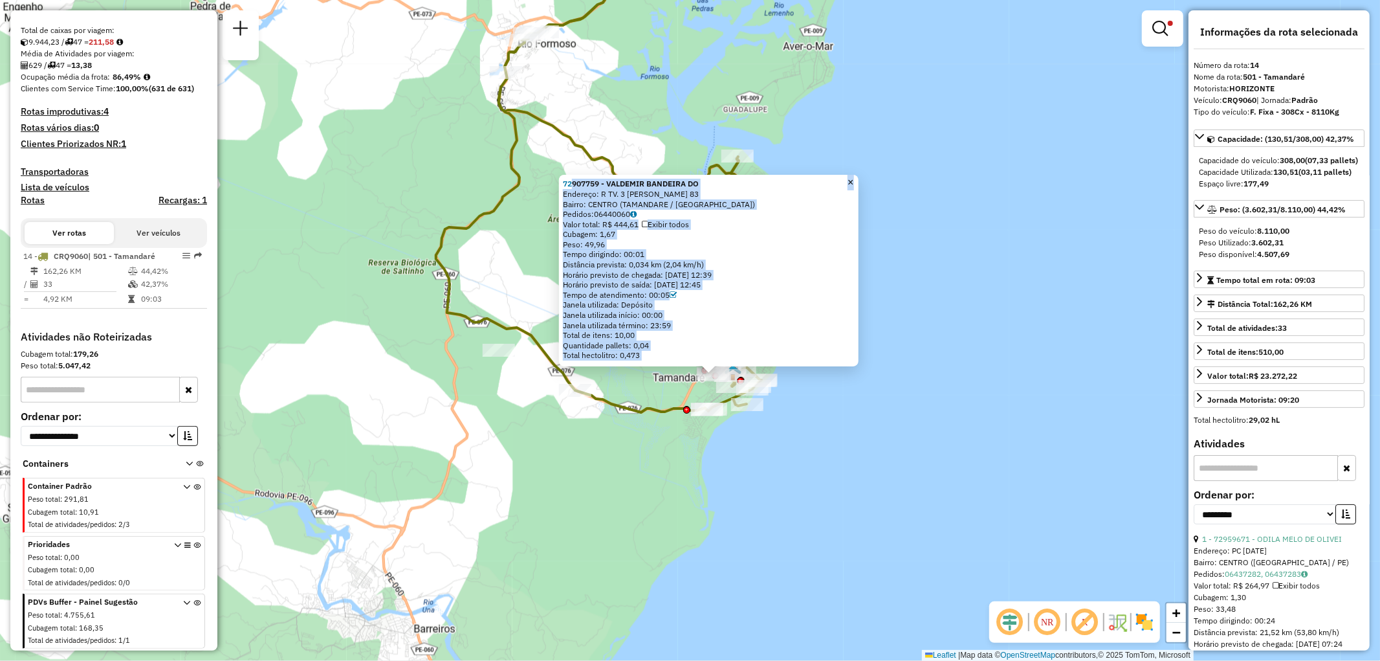
drag, startPoint x: 570, startPoint y: 181, endPoint x: 364, endPoint y: 359, distance: 271.7
click at [357, 364] on div "72907759 - VALDEMIR BANDEIRA DO Endereço: R TV. 3 [PERSON_NAME] 83 Bairro: CENT…" at bounding box center [690, 330] width 1380 height 661
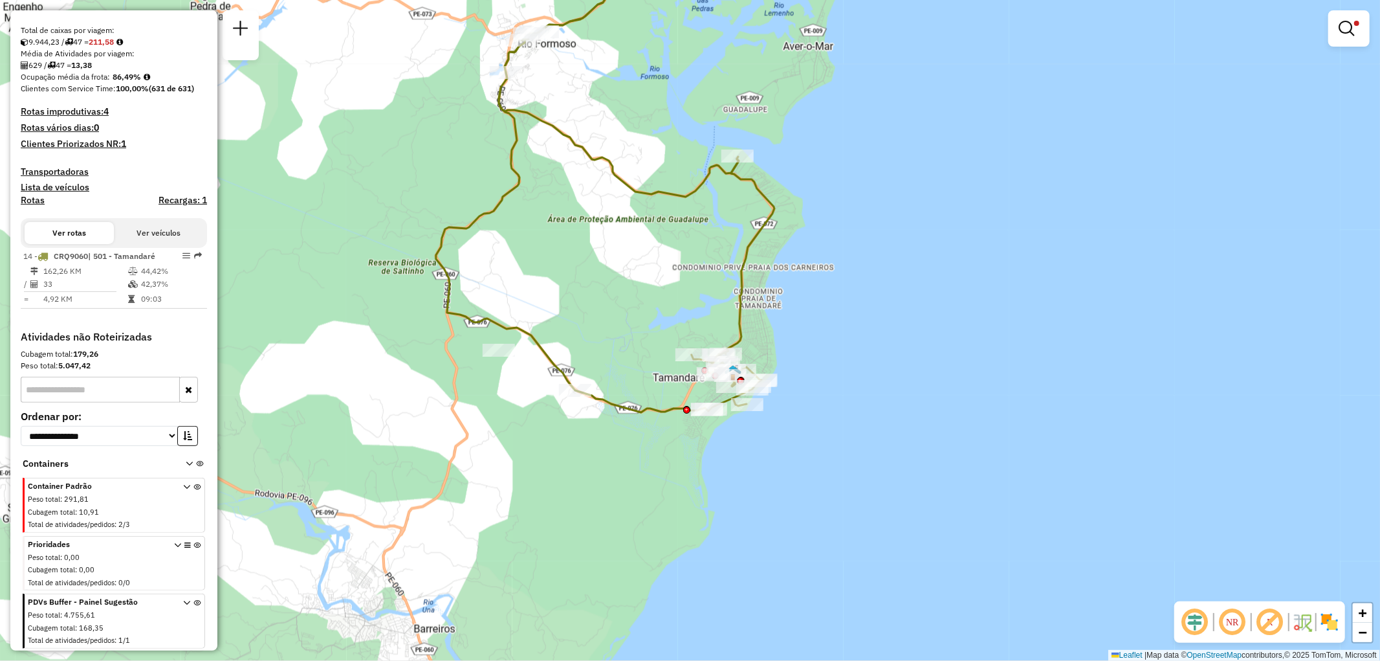
click at [1145, 65] on div "Limpar filtros Janela de atendimento Grade de atendimento Capacidade Transporta…" at bounding box center [690, 330] width 1380 height 661
click at [1364, 21] on link at bounding box center [1349, 29] width 31 height 26
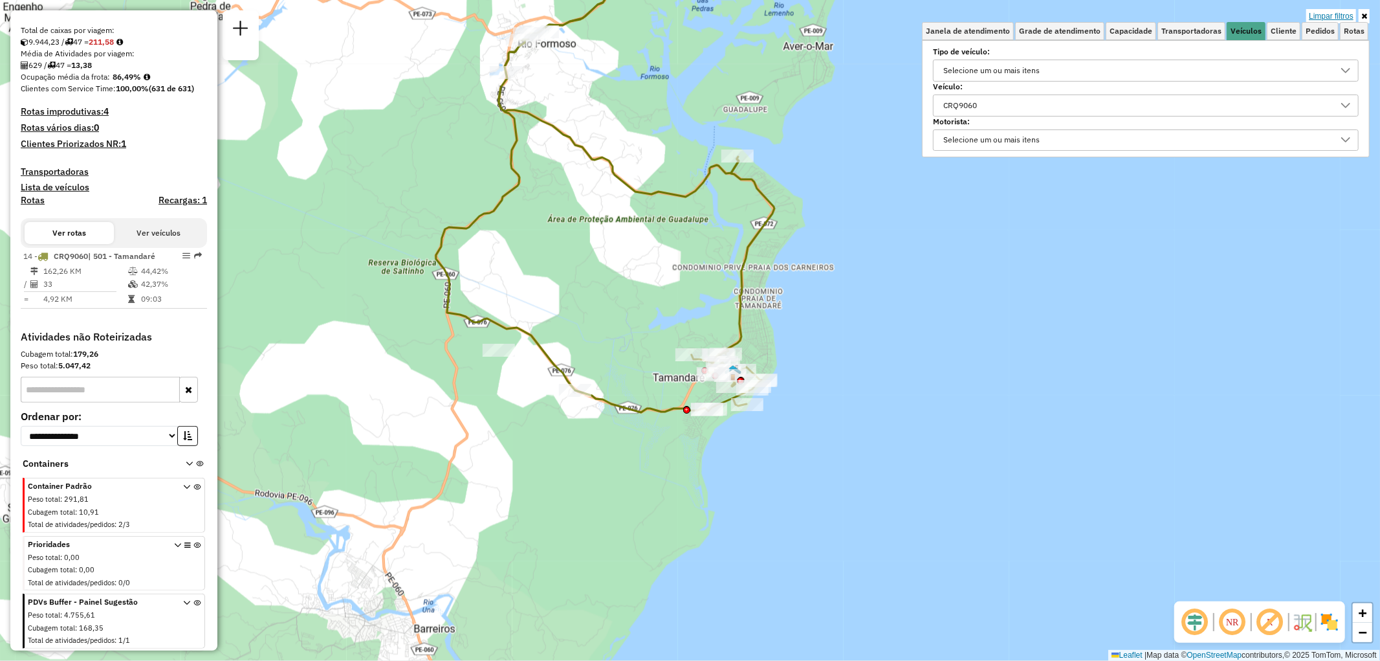
click at [1335, 17] on link "Limpar filtros" at bounding box center [1332, 16] width 50 height 14
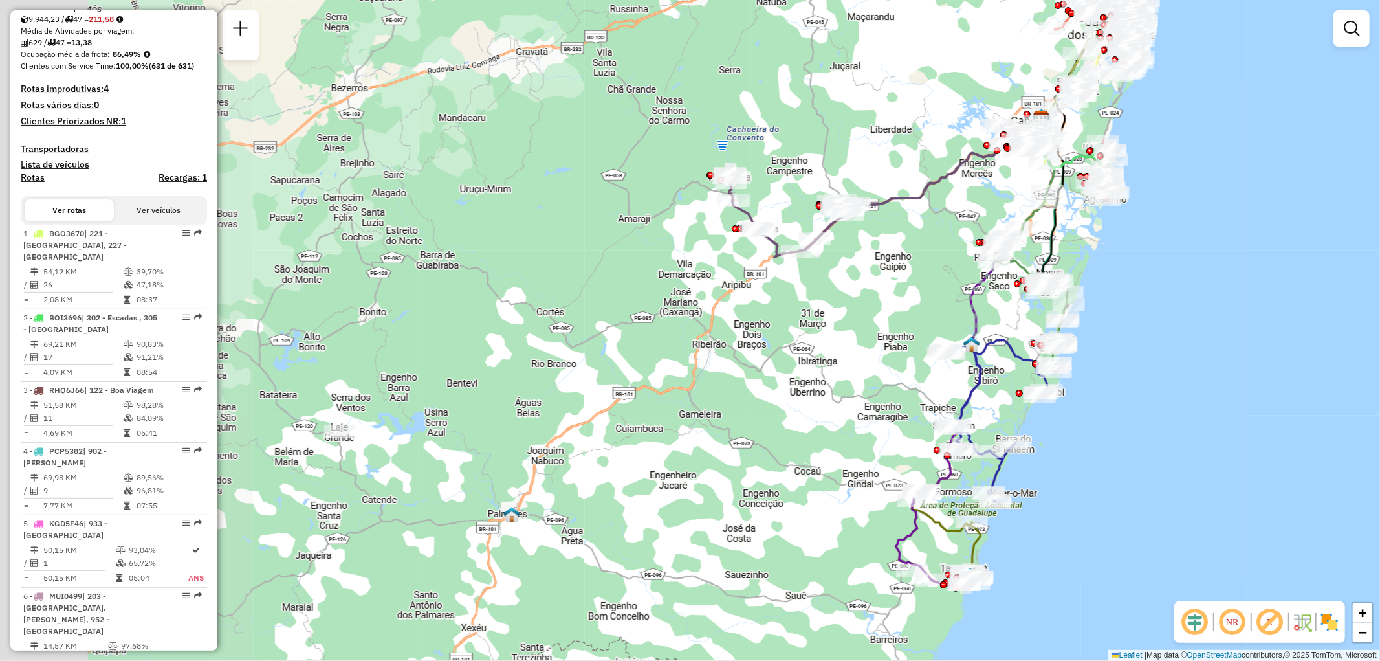
drag, startPoint x: 513, startPoint y: 223, endPoint x: 907, endPoint y: 295, distance: 401.3
click at [907, 295] on div "Janela de atendimento Grade de atendimento Capacidade Transportadoras Veículos …" at bounding box center [690, 330] width 1380 height 661
